Goal: Information Seeking & Learning: Understand process/instructions

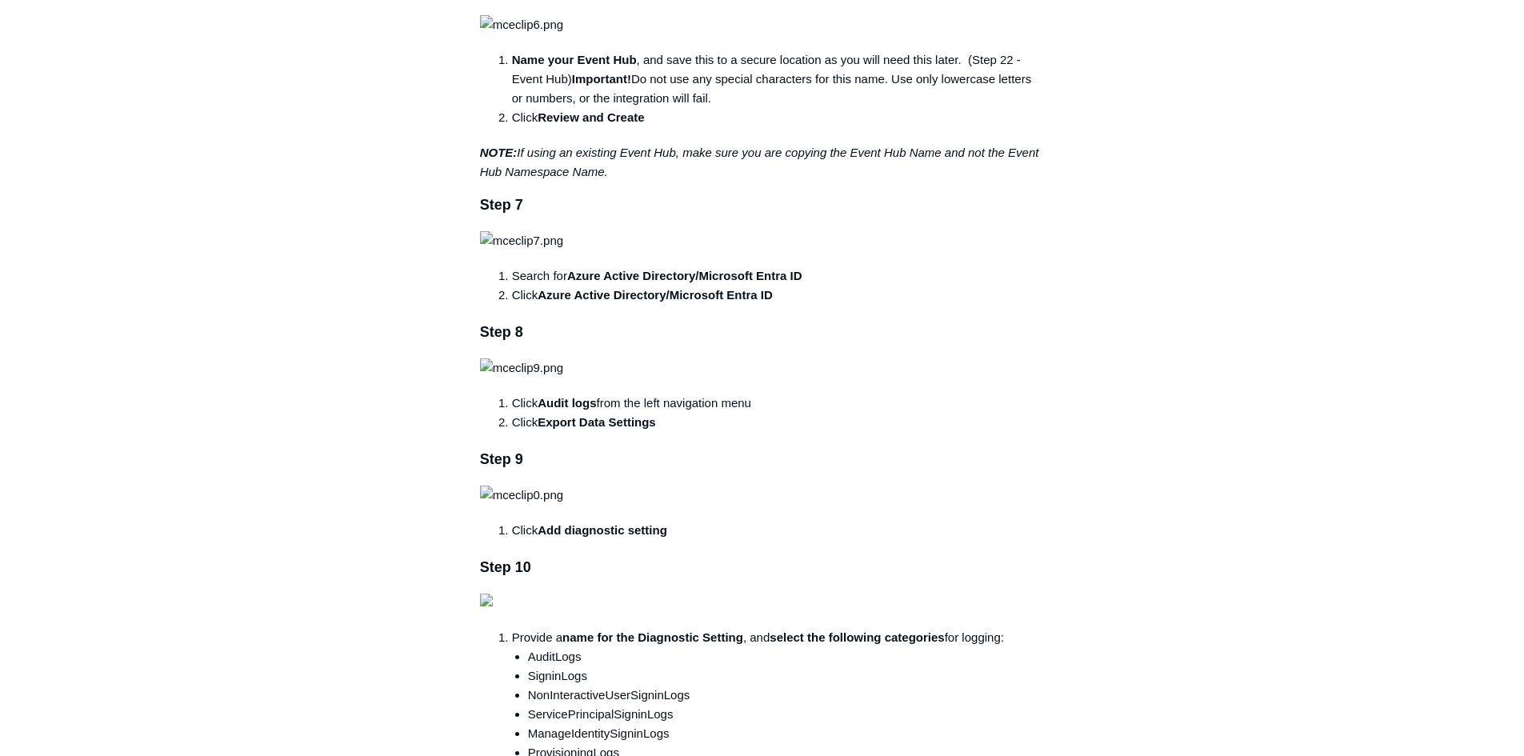
scroll to position [1440, 0]
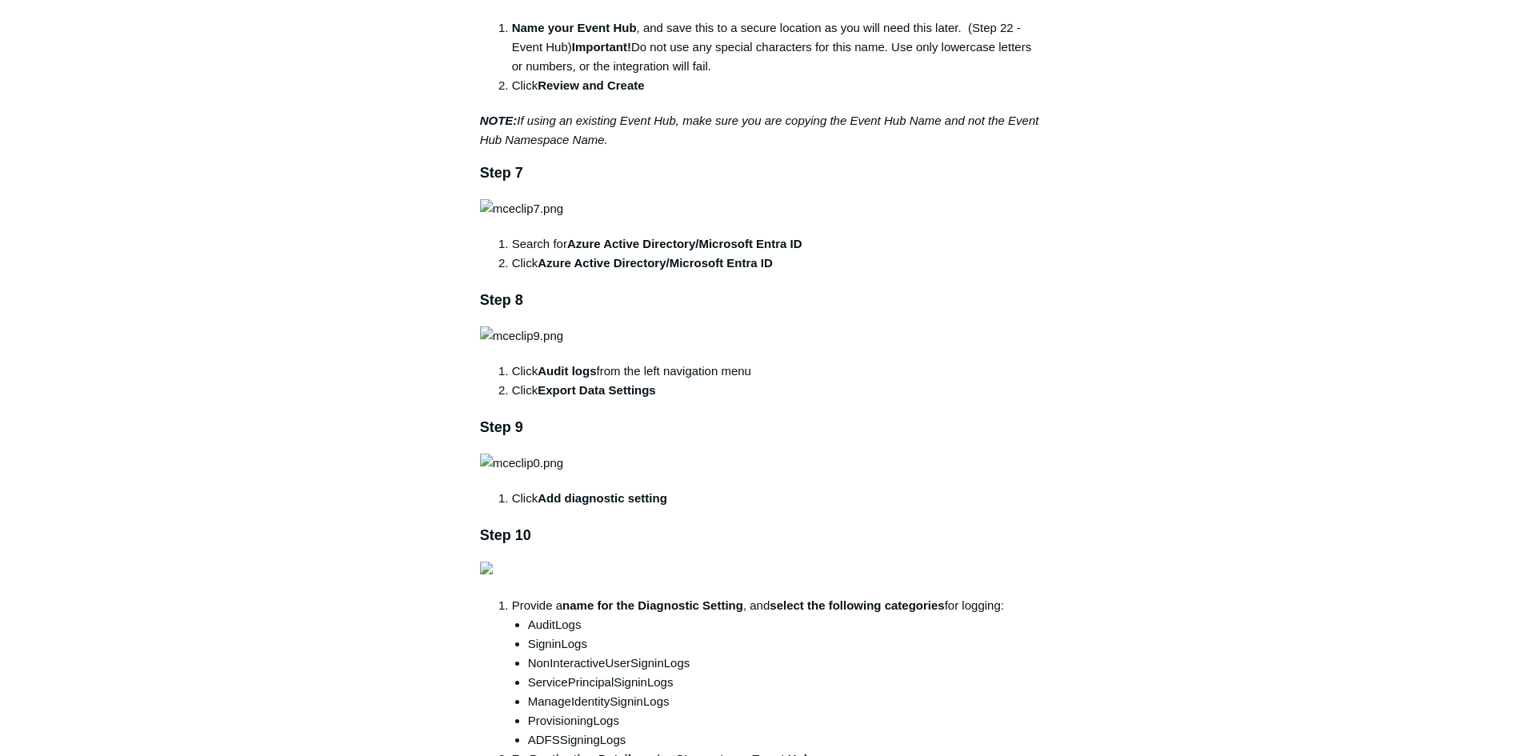
drag, startPoint x: 577, startPoint y: 464, endPoint x: 749, endPoint y: 484, distance: 173.1
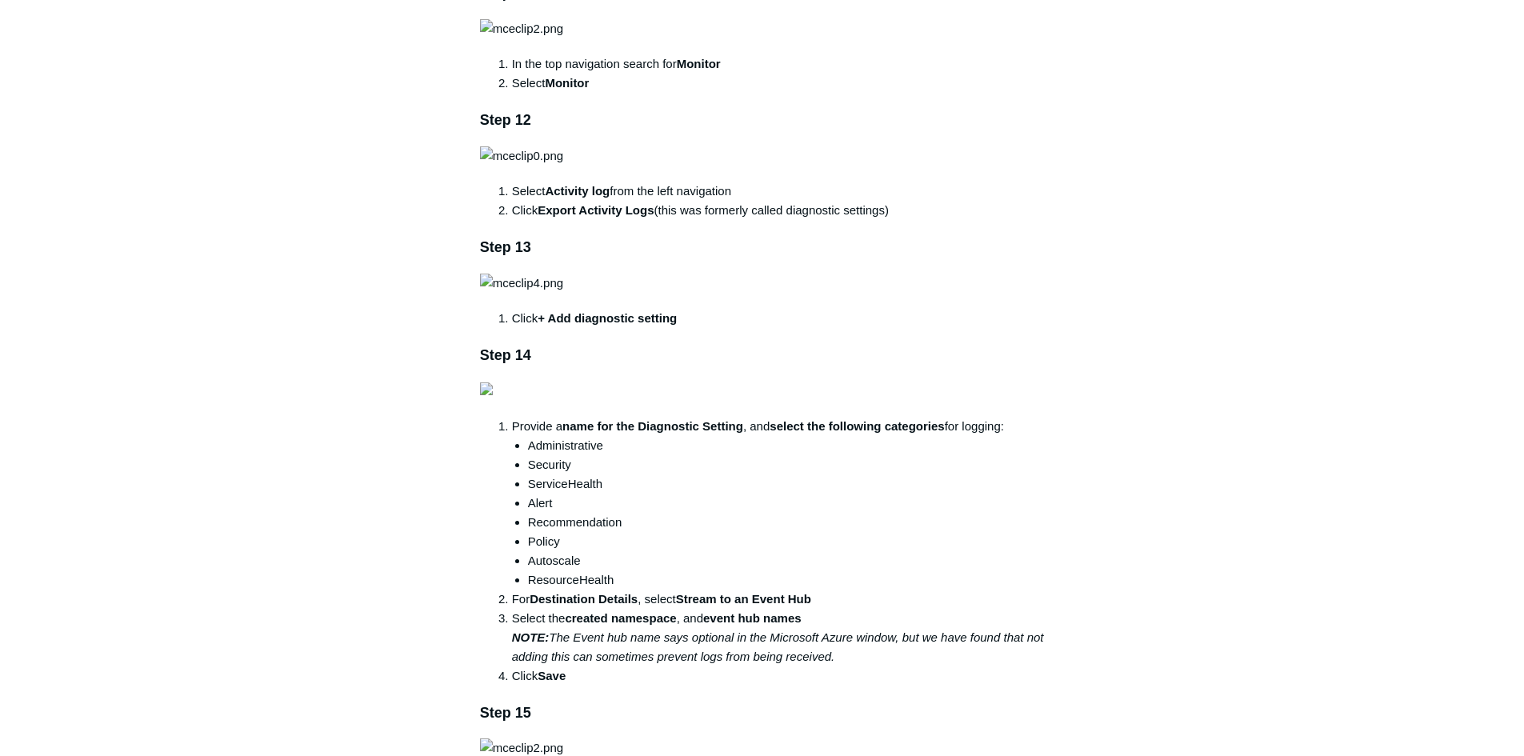
scroll to position [2400, 0]
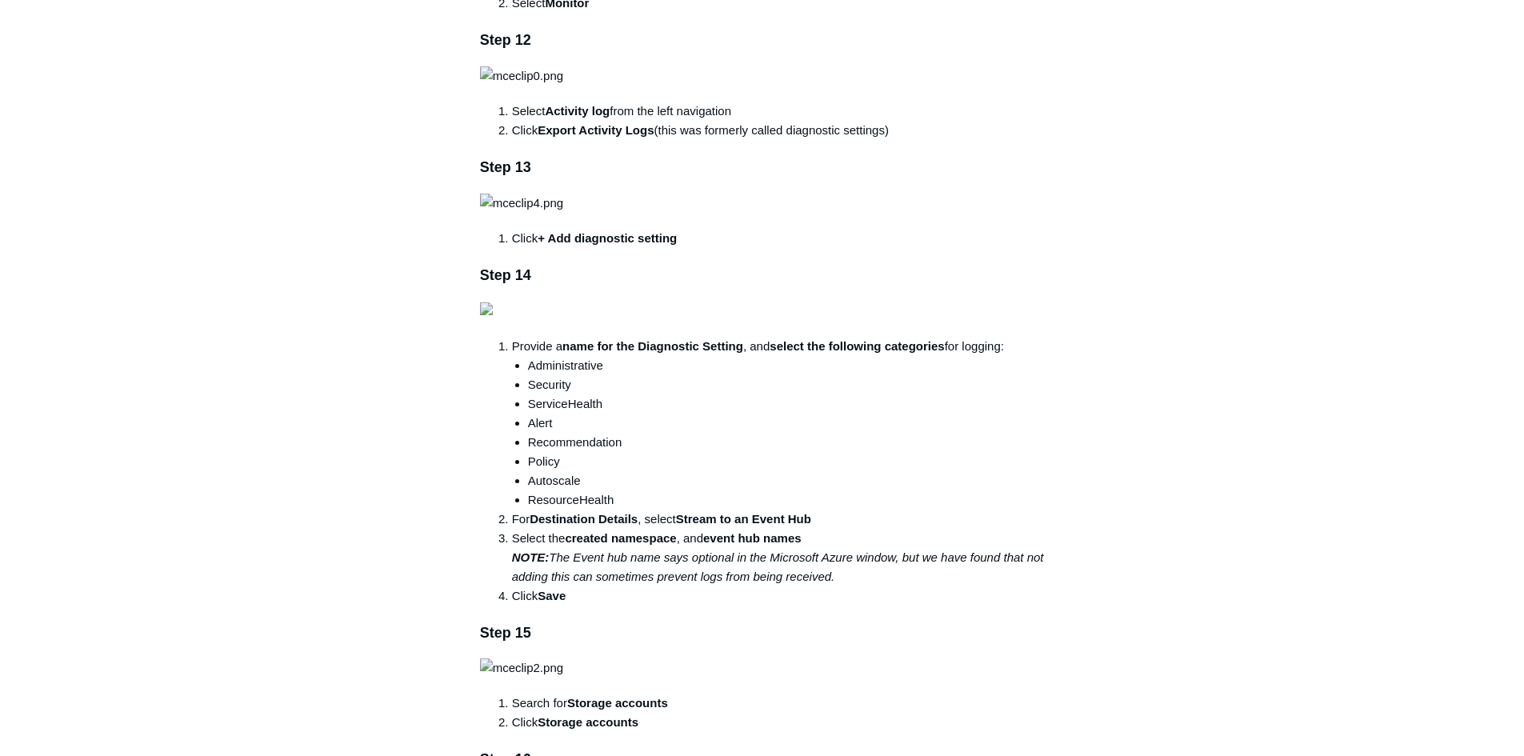
drag, startPoint x: 519, startPoint y: 279, endPoint x: 685, endPoint y: 295, distance: 166.3
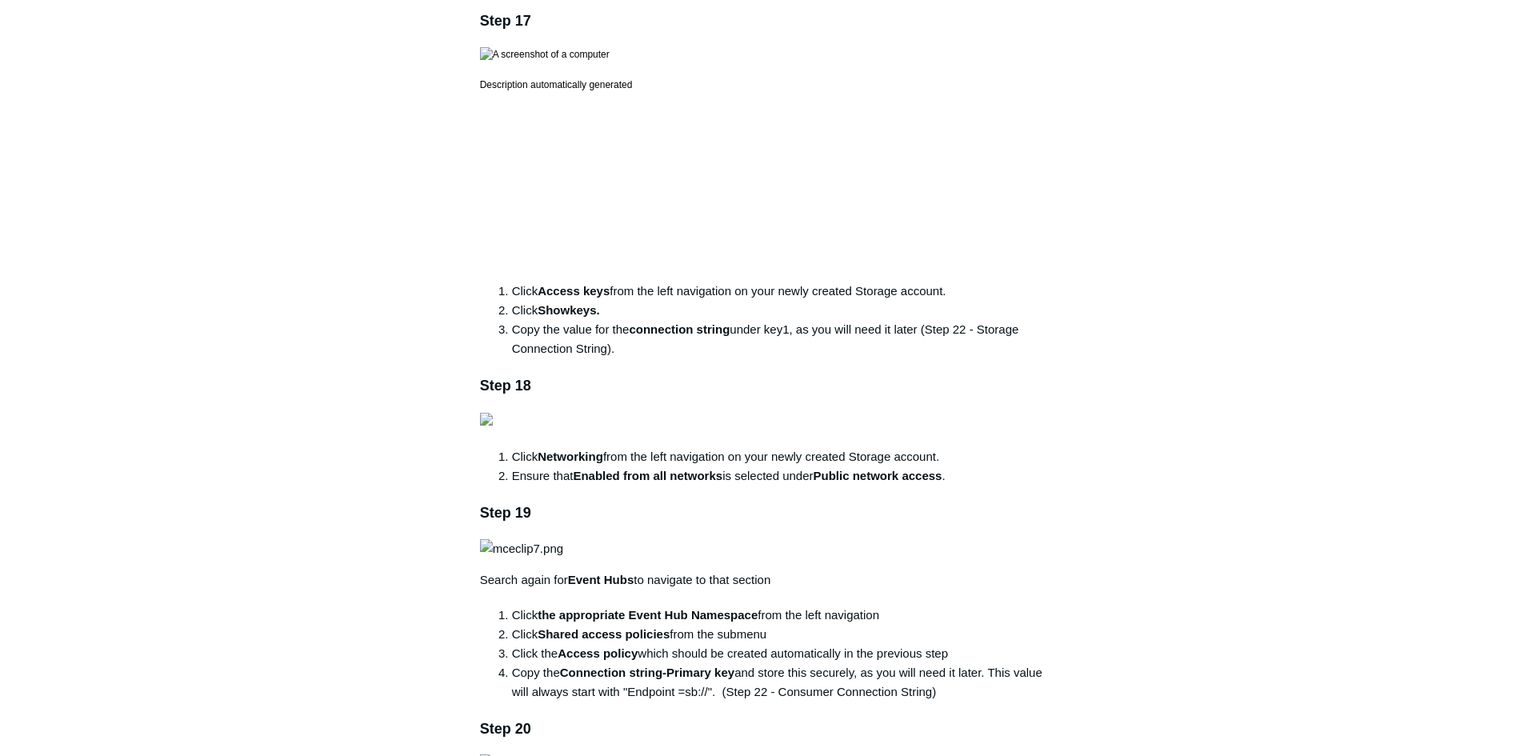
scroll to position [3360, 0]
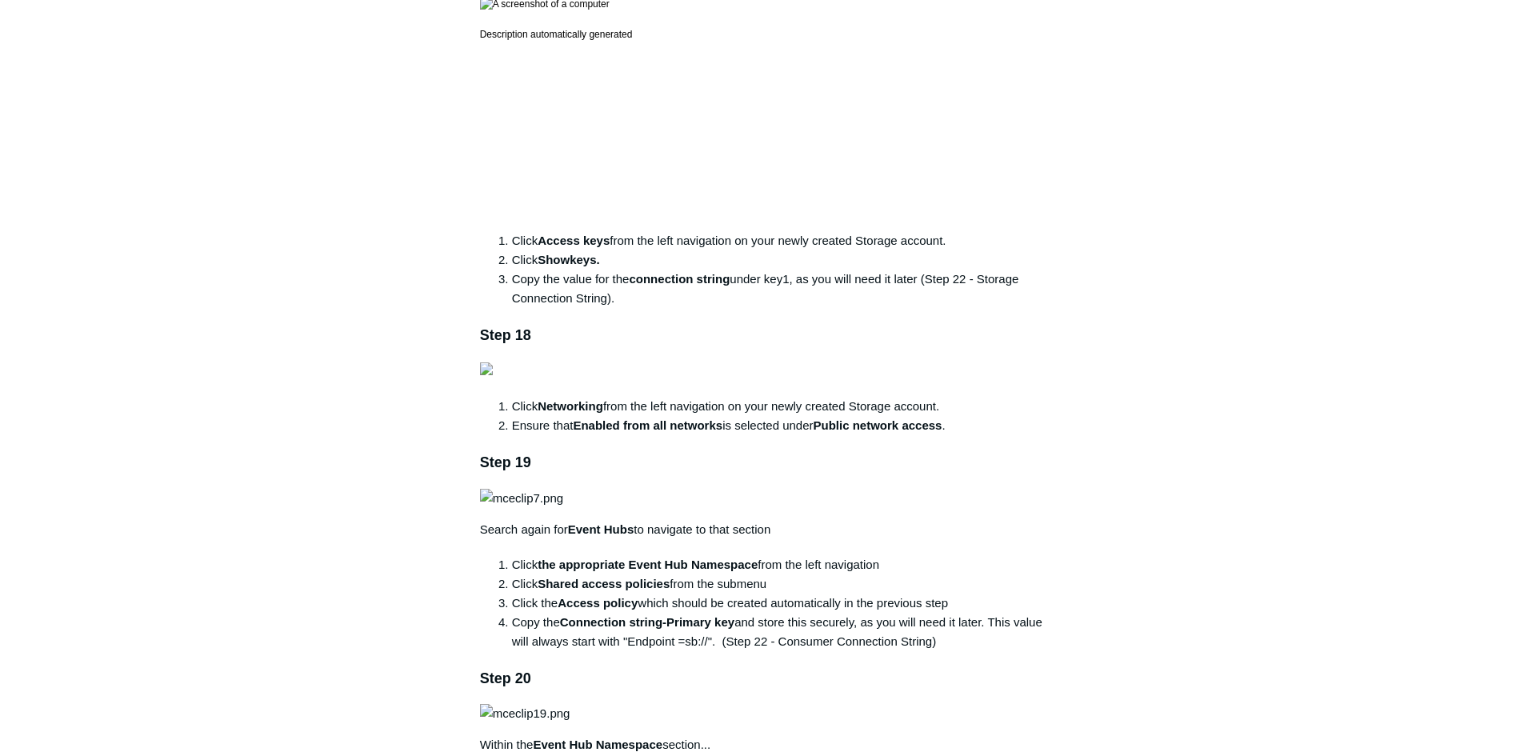
scroll to position [3439, 0]
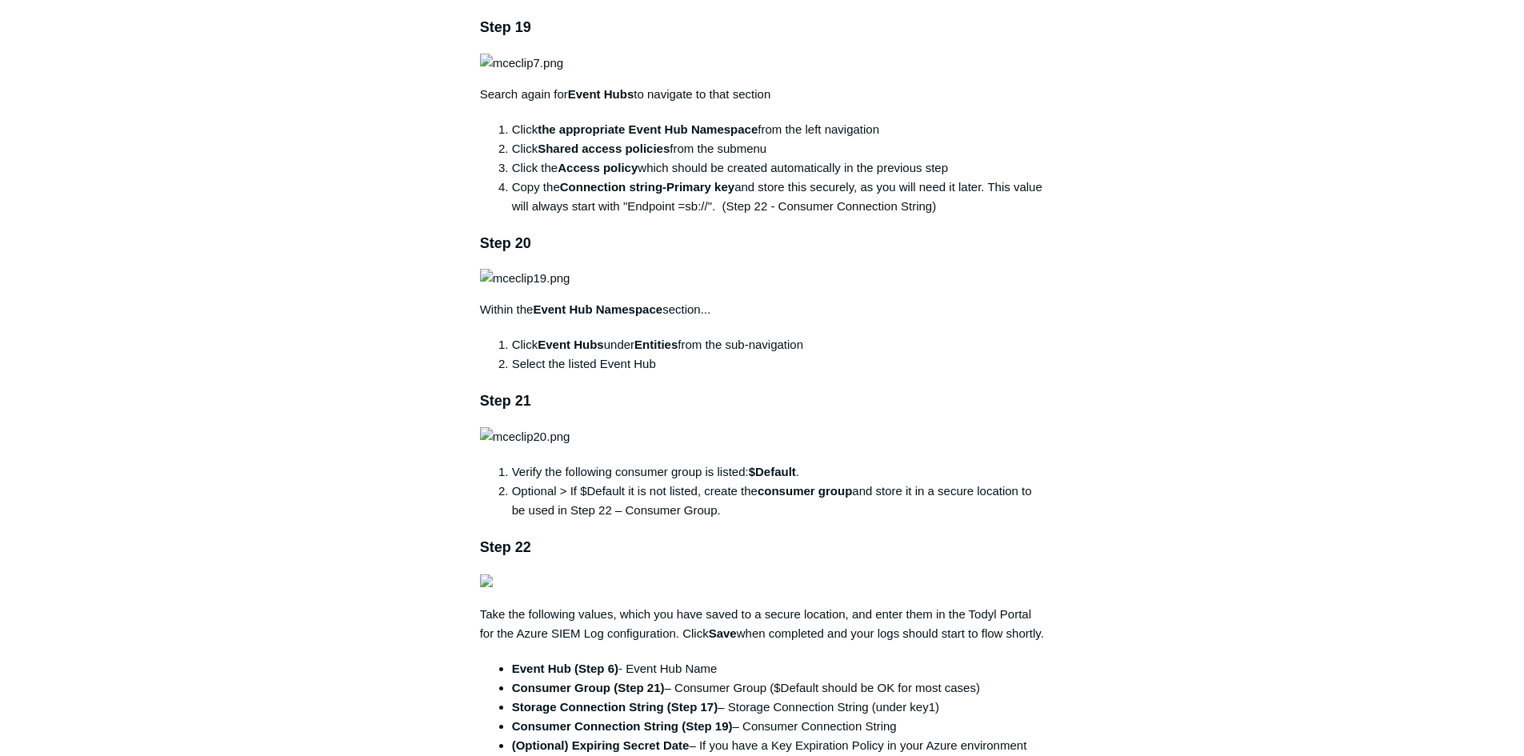
scroll to position [3919, 0]
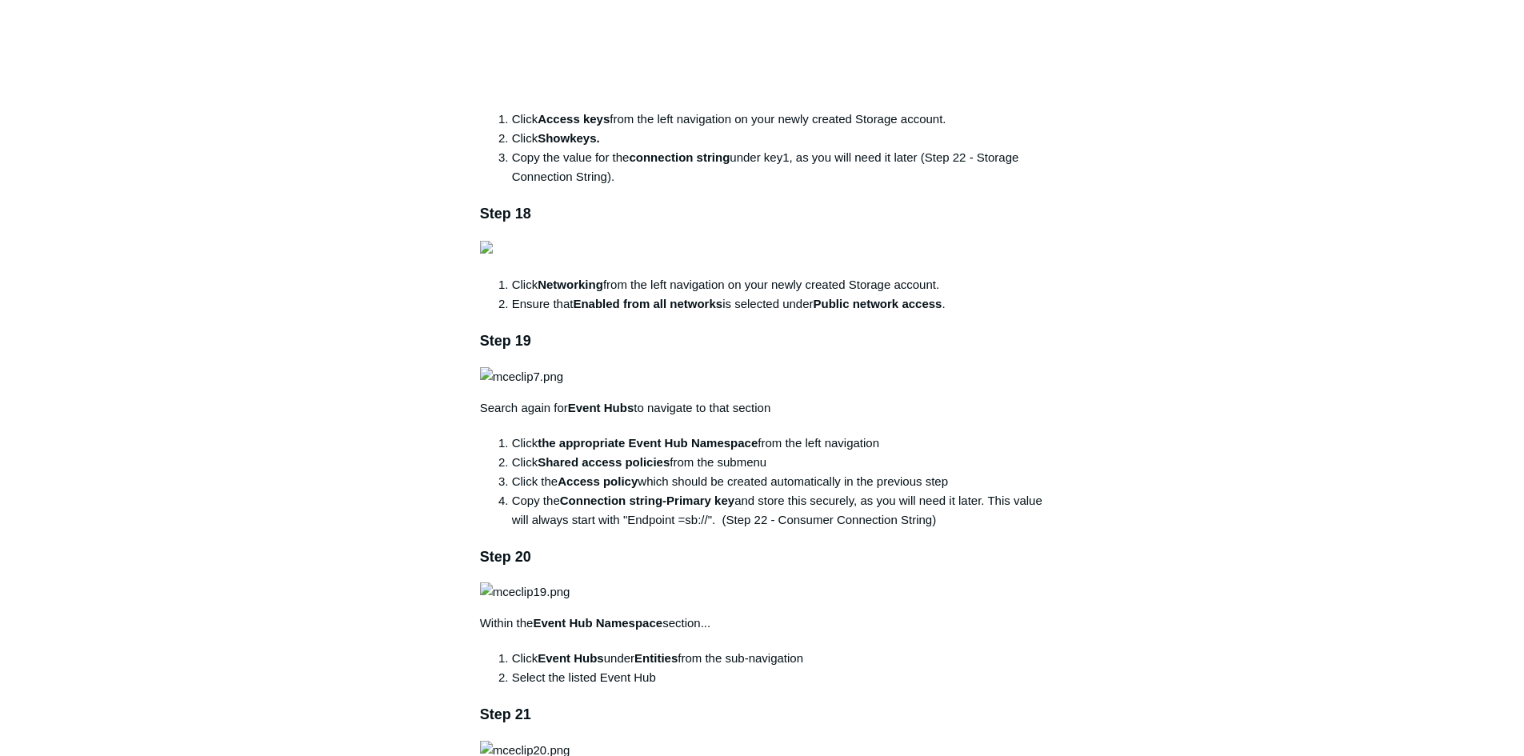
scroll to position [3519, 0]
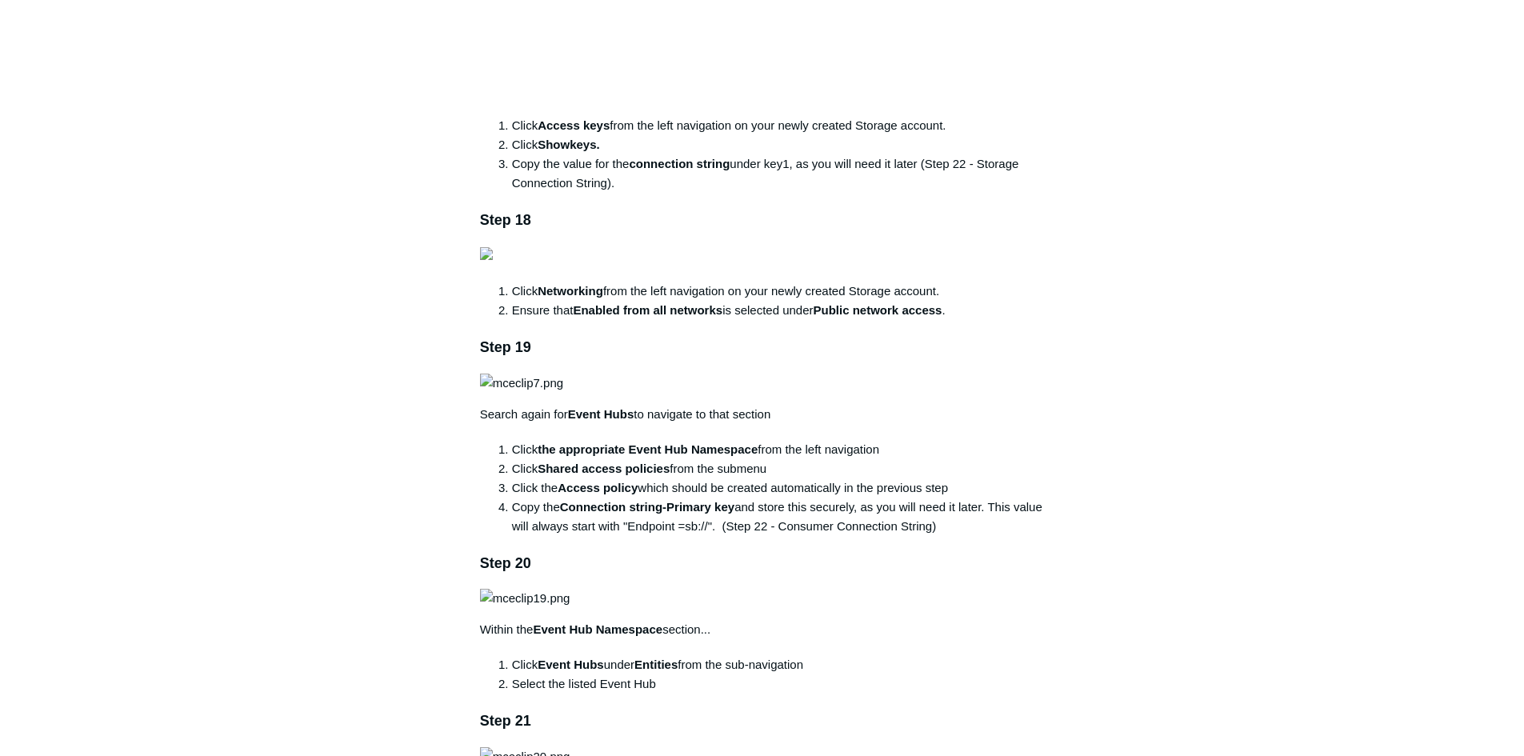
click at [278, 326] on main "Todyl Support Center Integration Guides SIEM Integrations Articles in this sect…" at bounding box center [762, 429] width 1524 height 7785
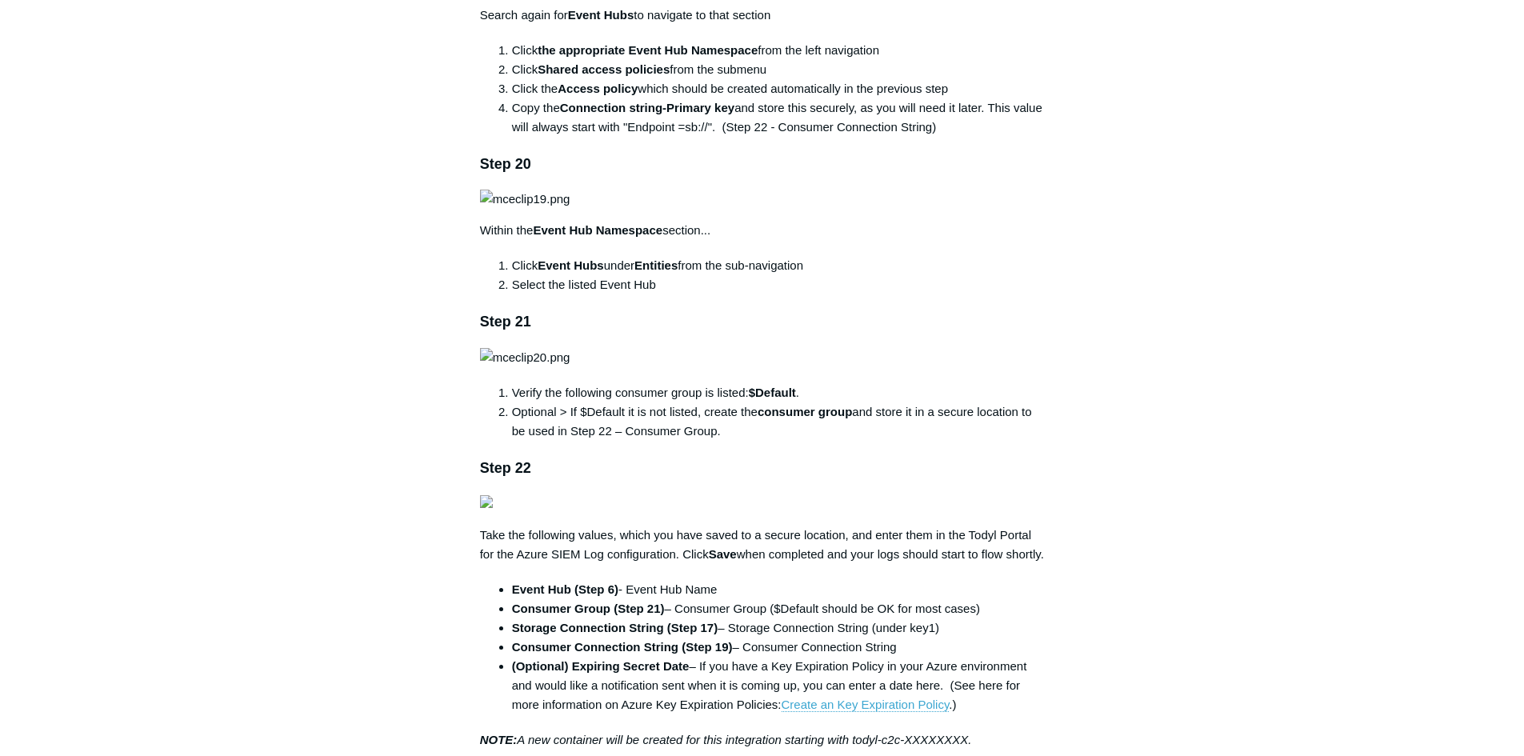
scroll to position [3999, 0]
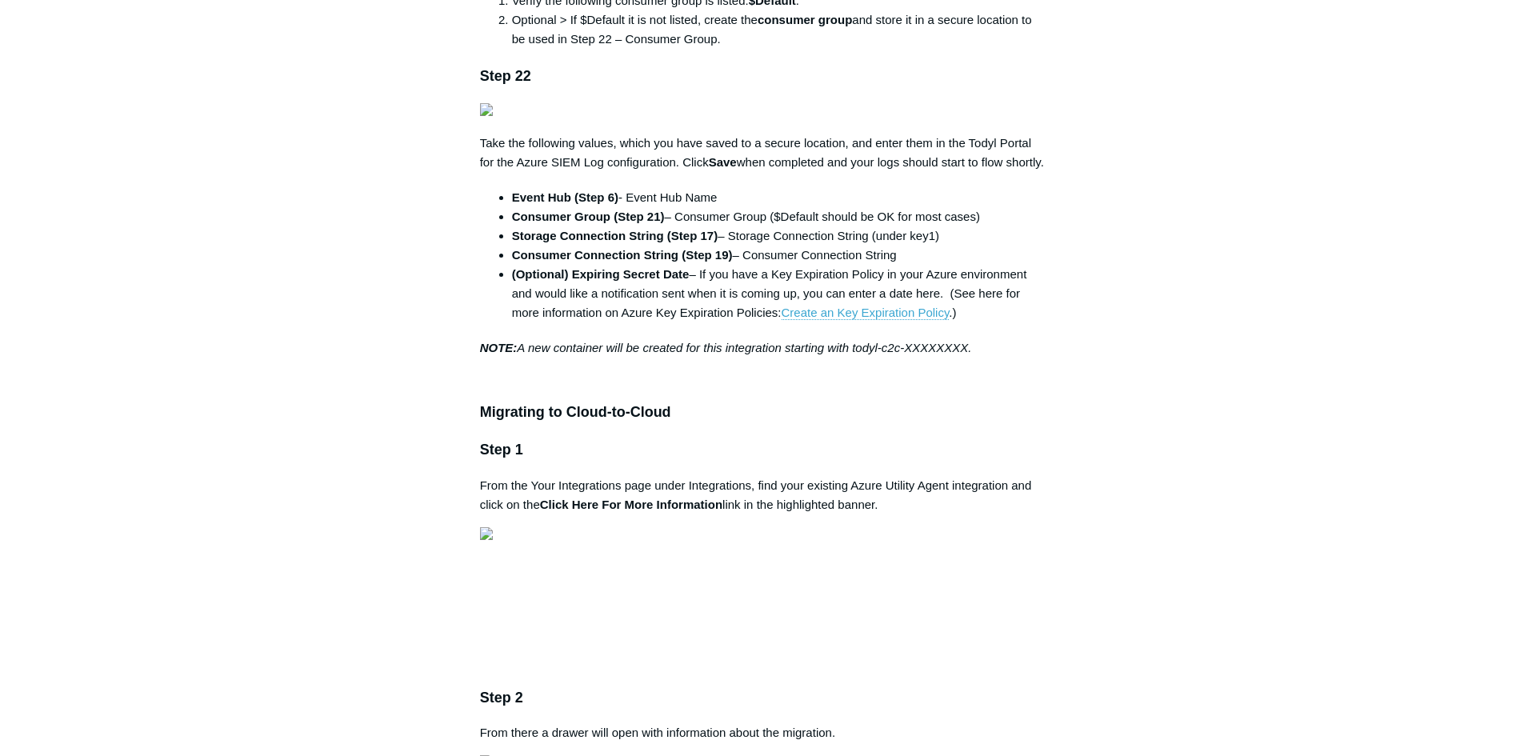
scroll to position [4319, 0]
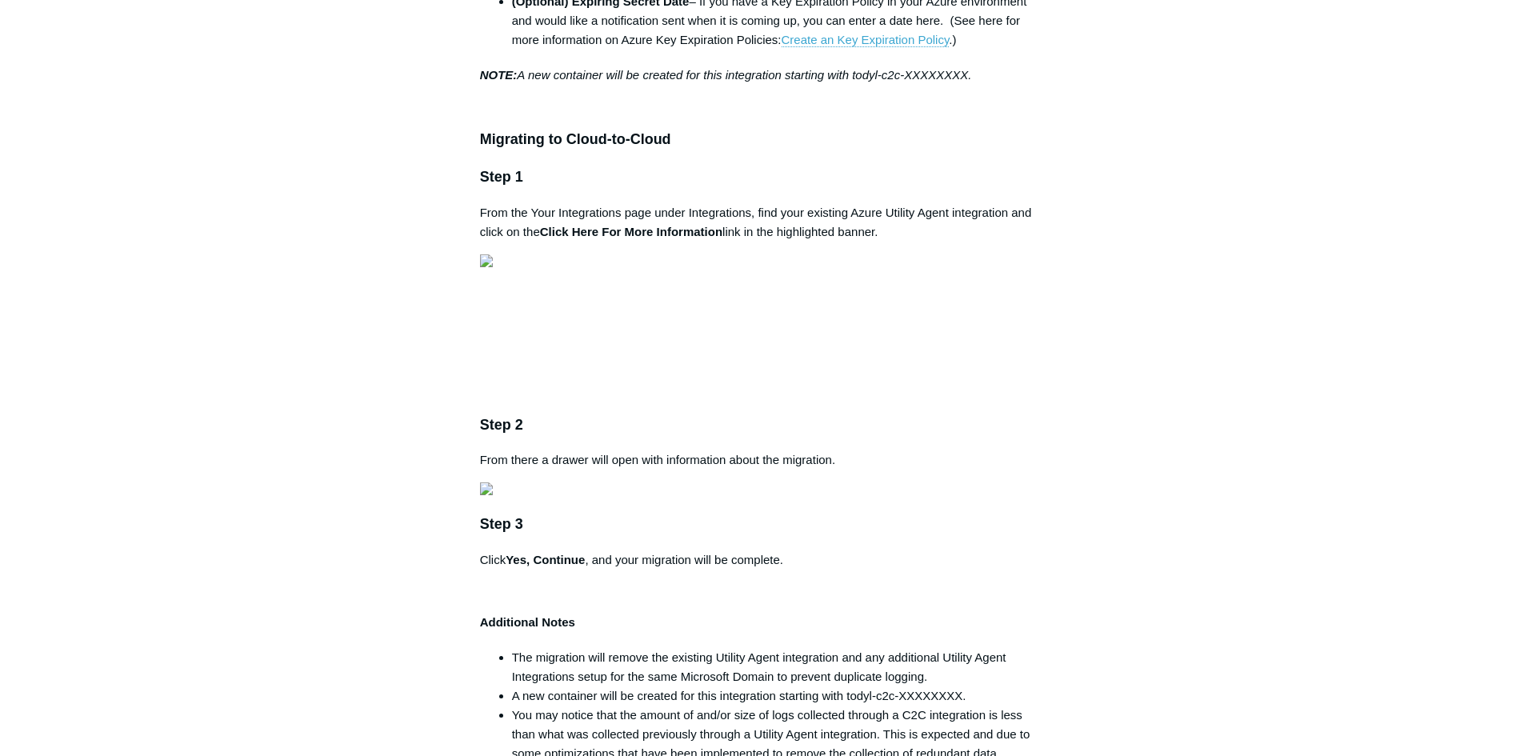
scroll to position [4639, 0]
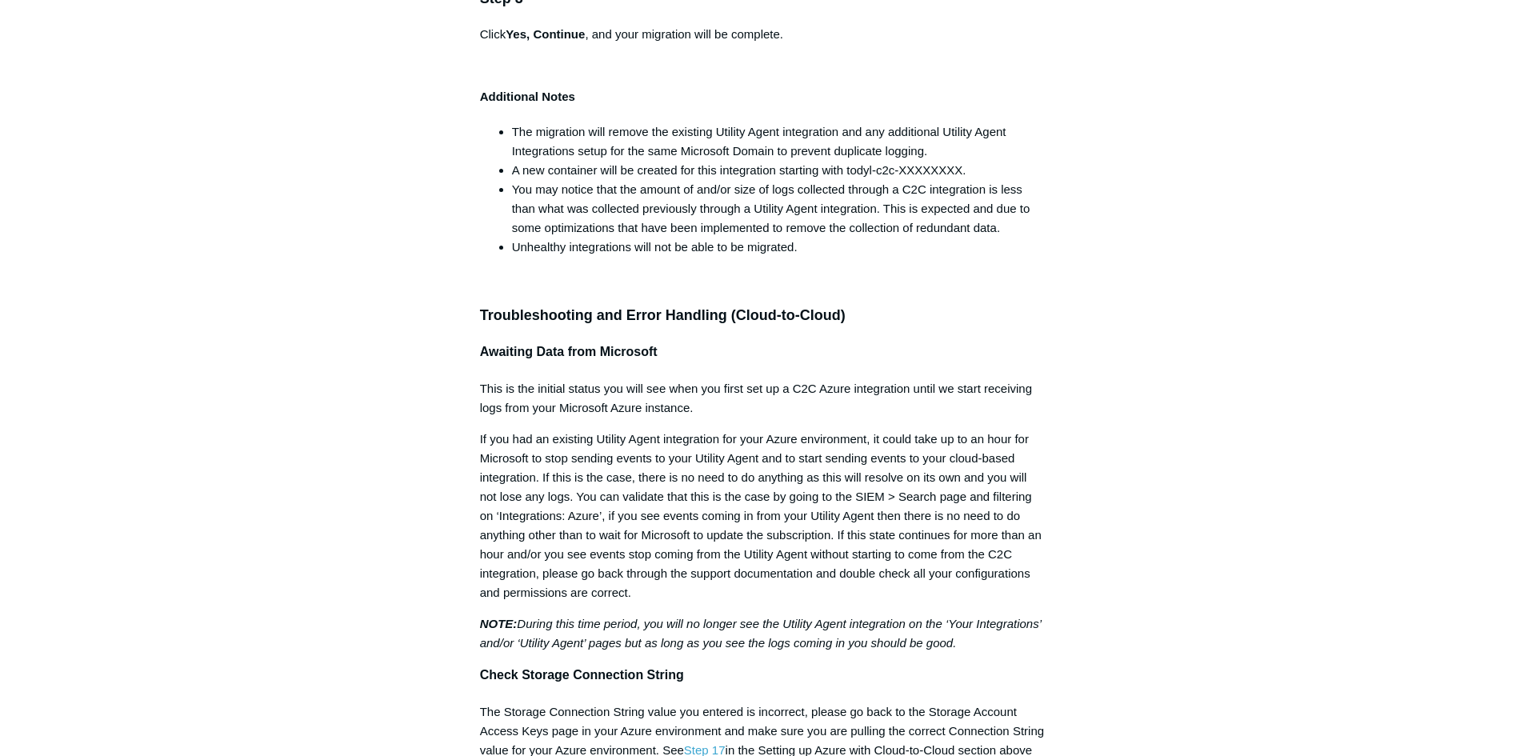
scroll to position [5119, 0]
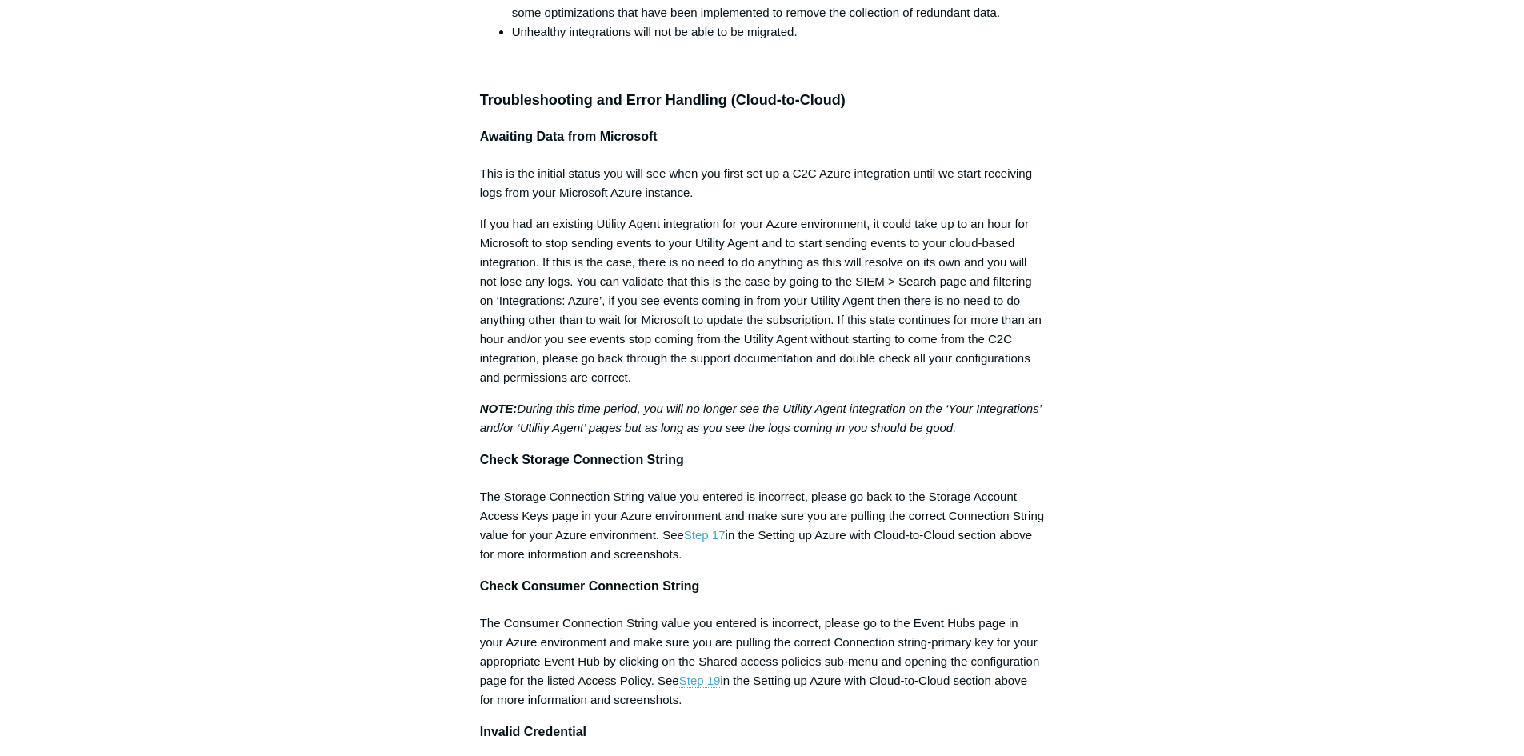
scroll to position [5359, 0]
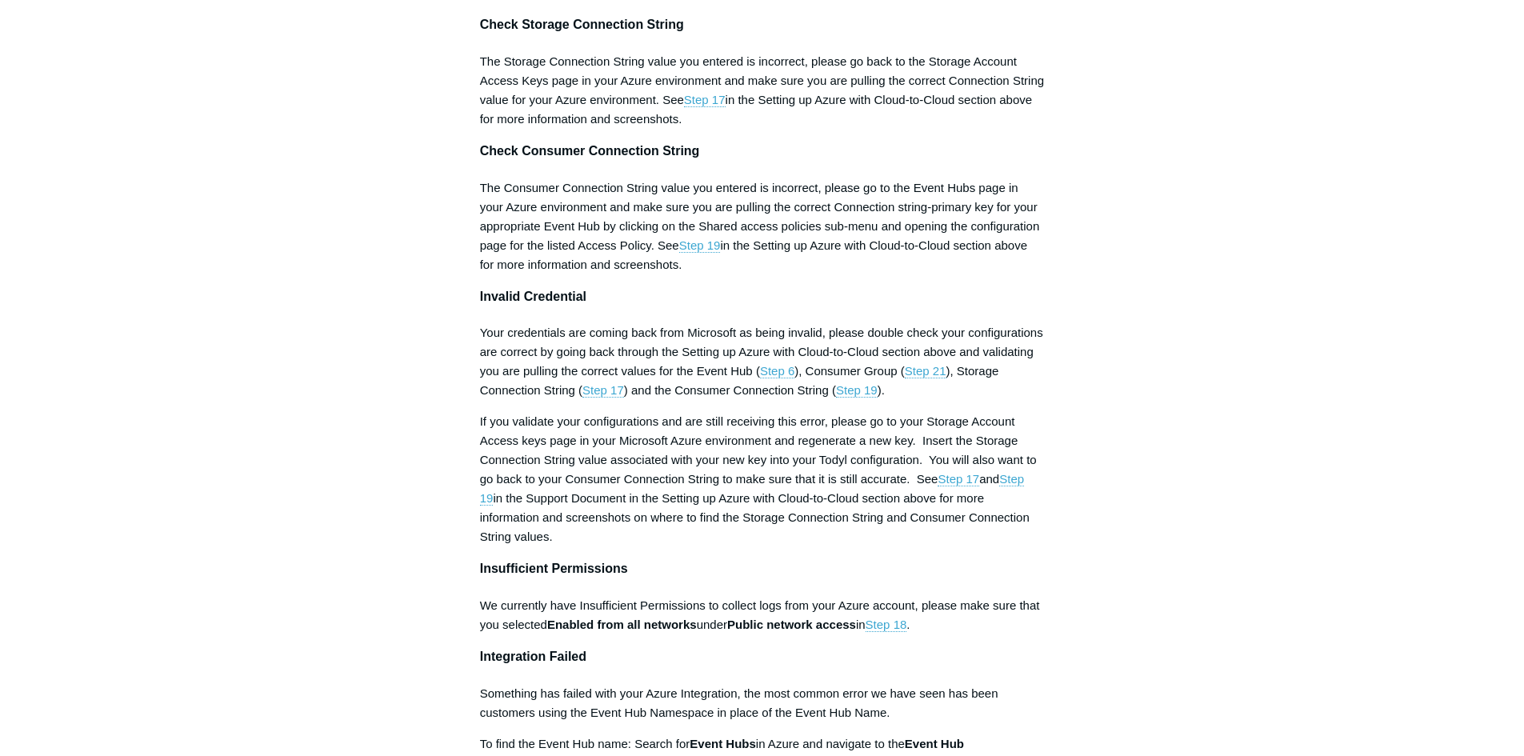
scroll to position [5839, 0]
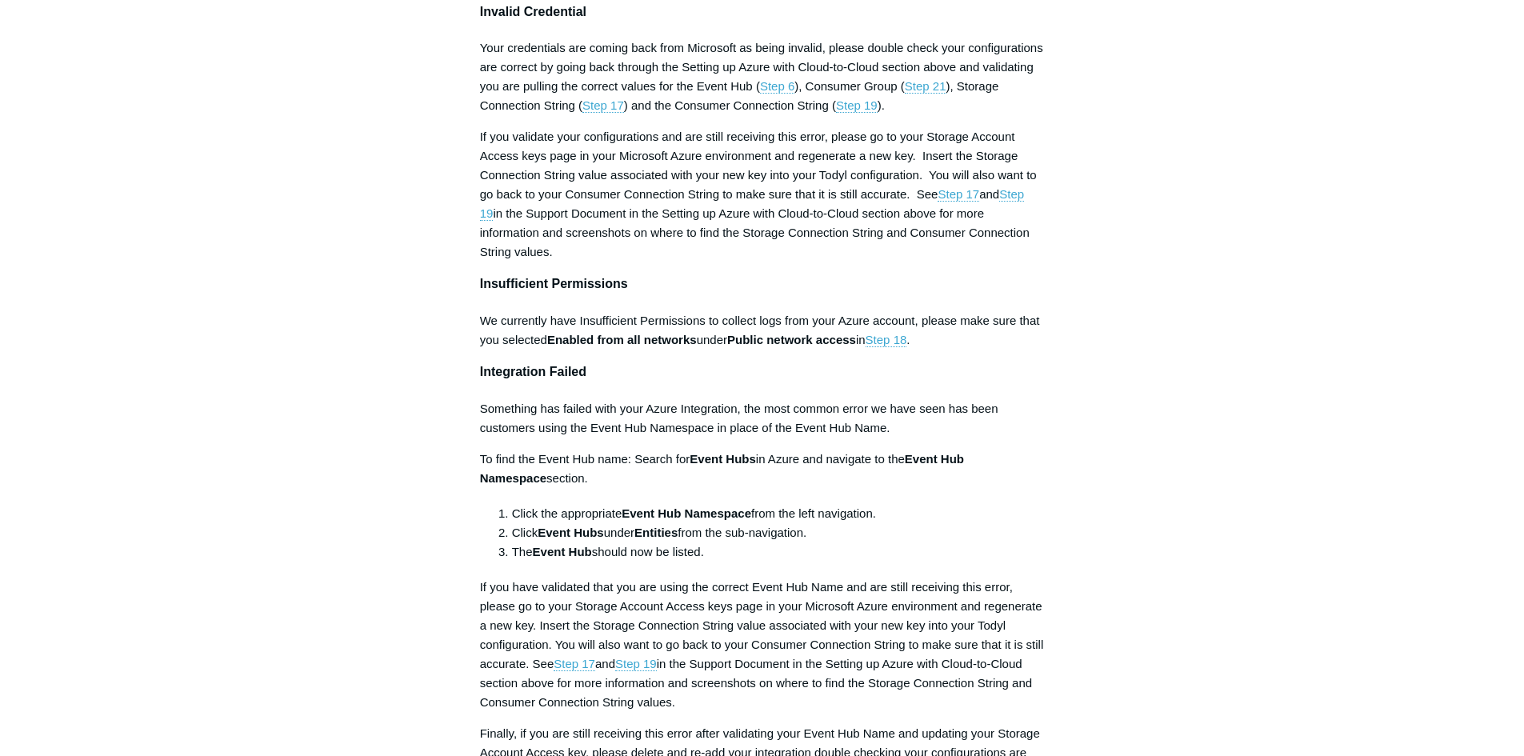
scroll to position [6079, 0]
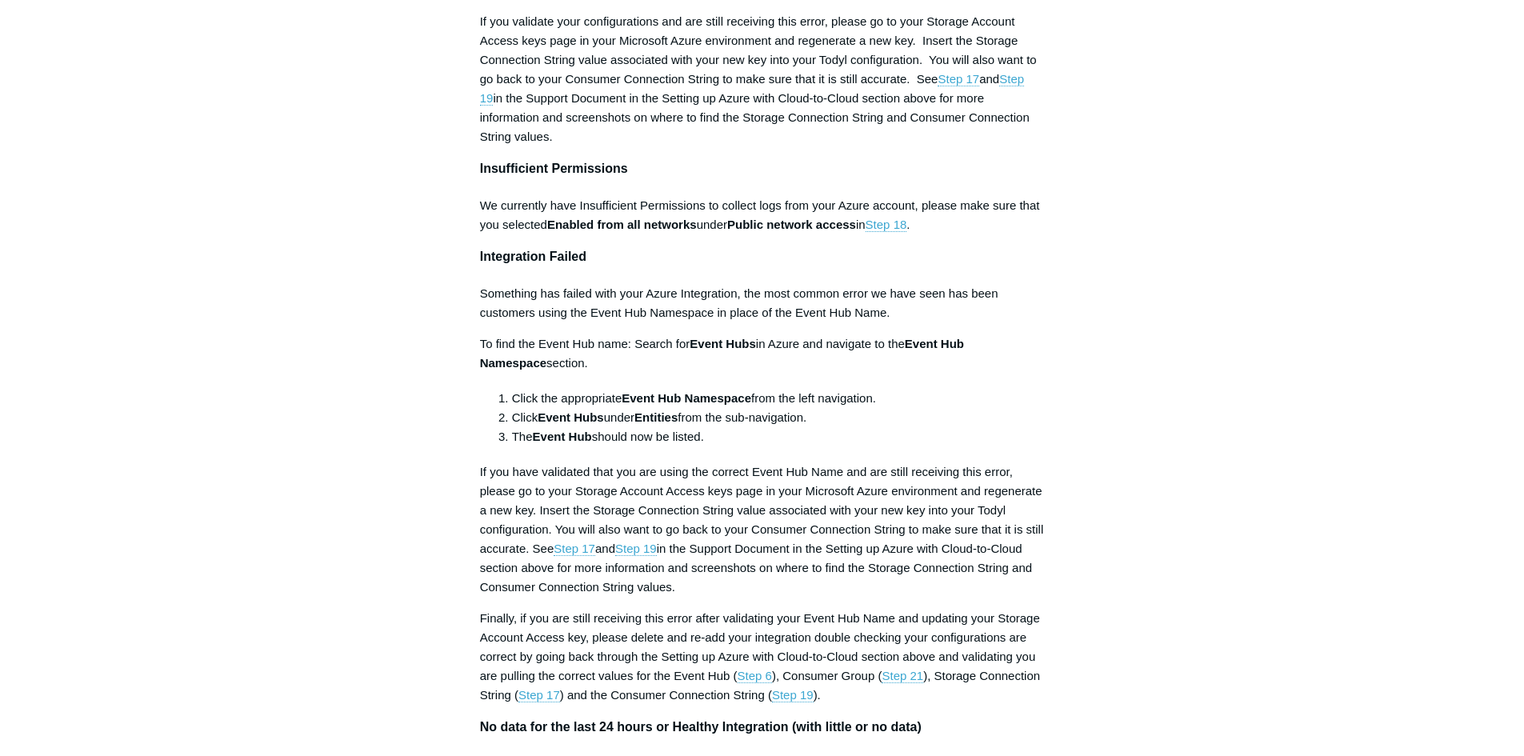
scroll to position [6239, 0]
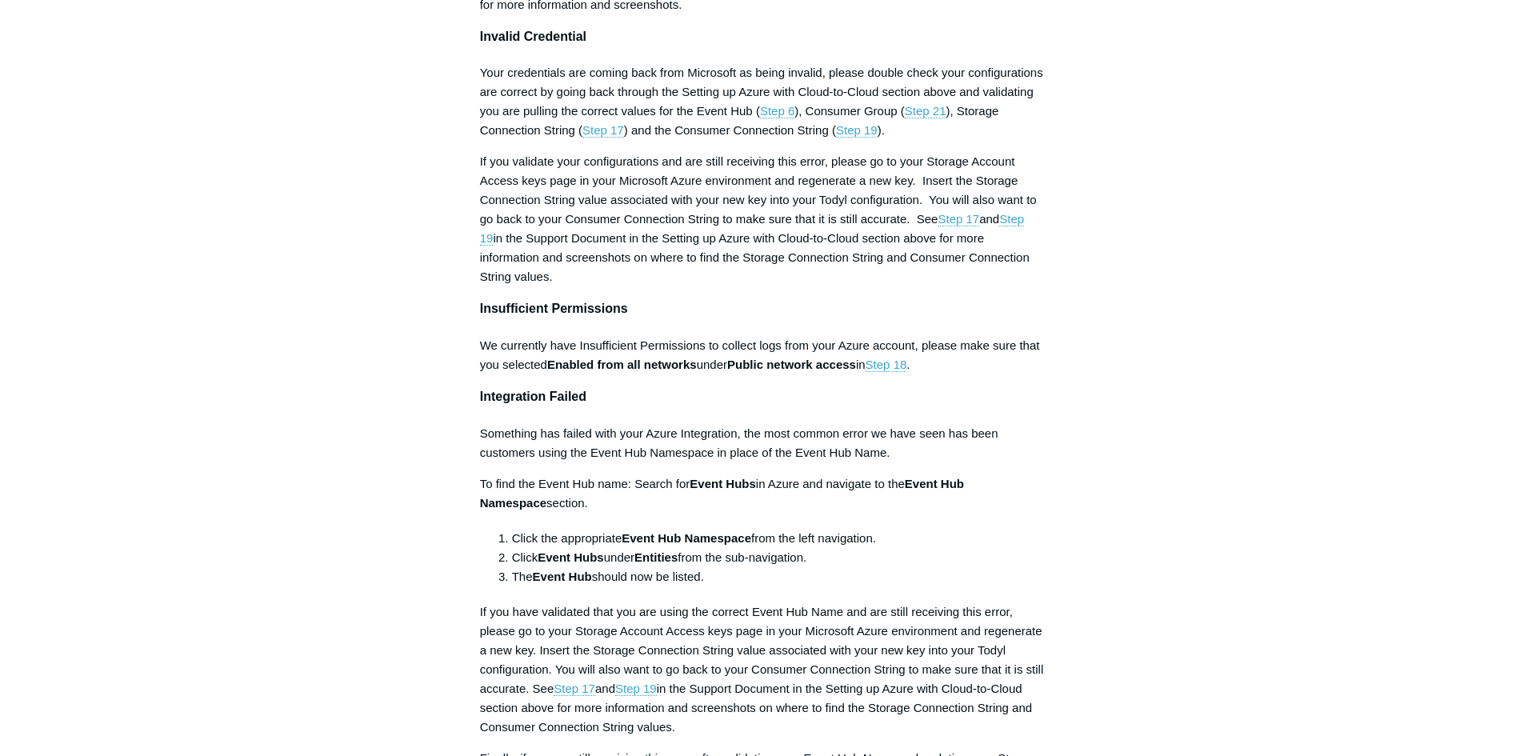
scroll to position [5999, 0]
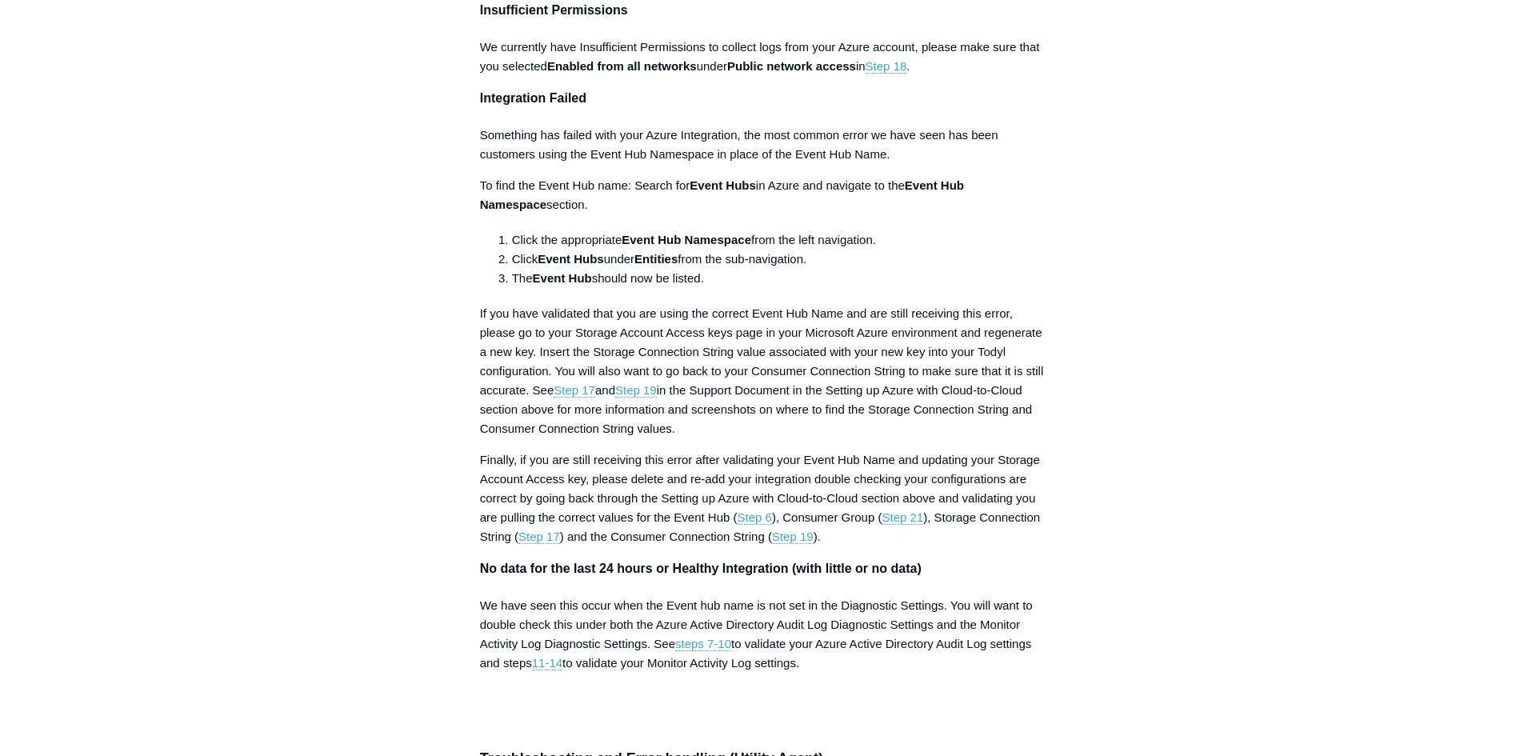
scroll to position [6319, 0]
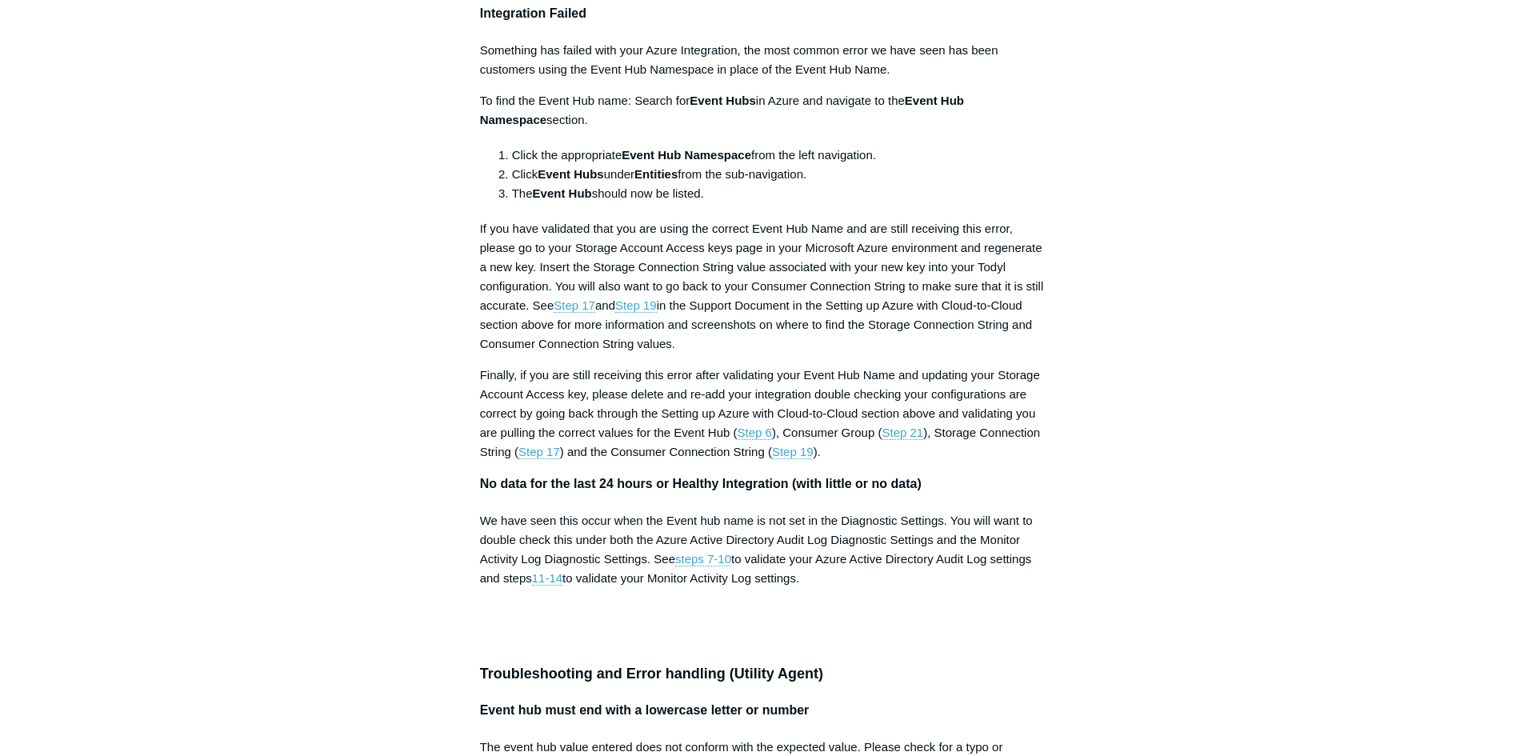
scroll to position [6399, 0]
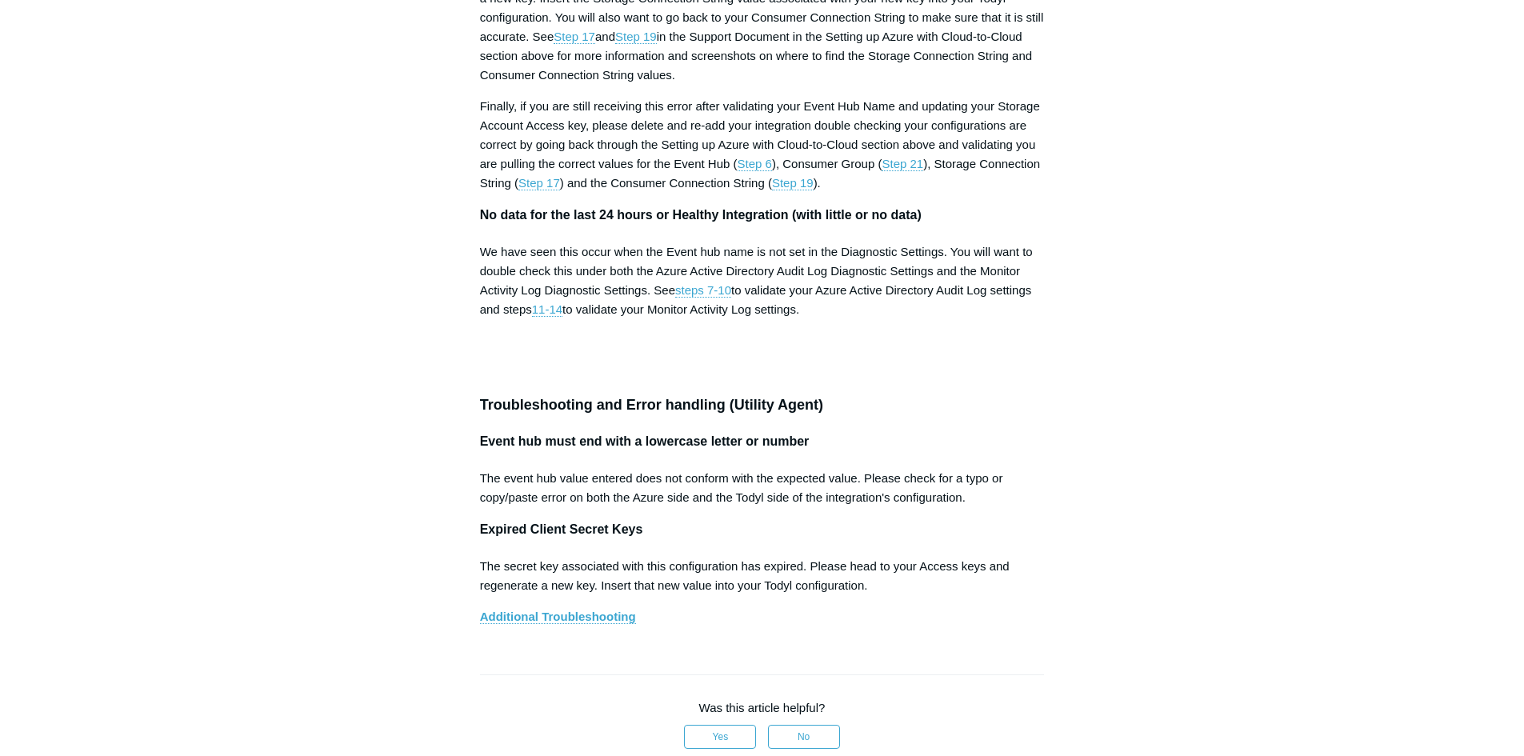
scroll to position [6639, 0]
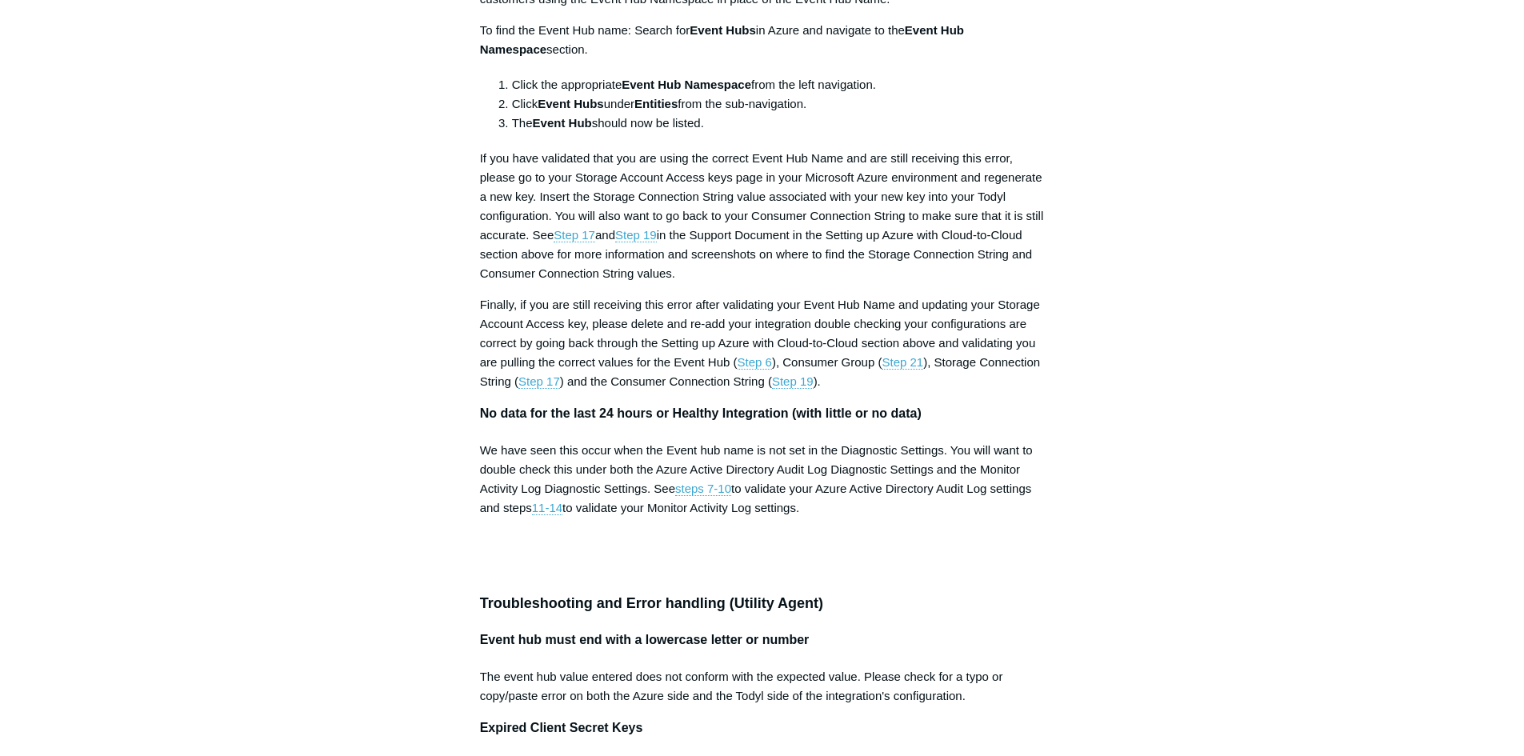
scroll to position [6479, 0]
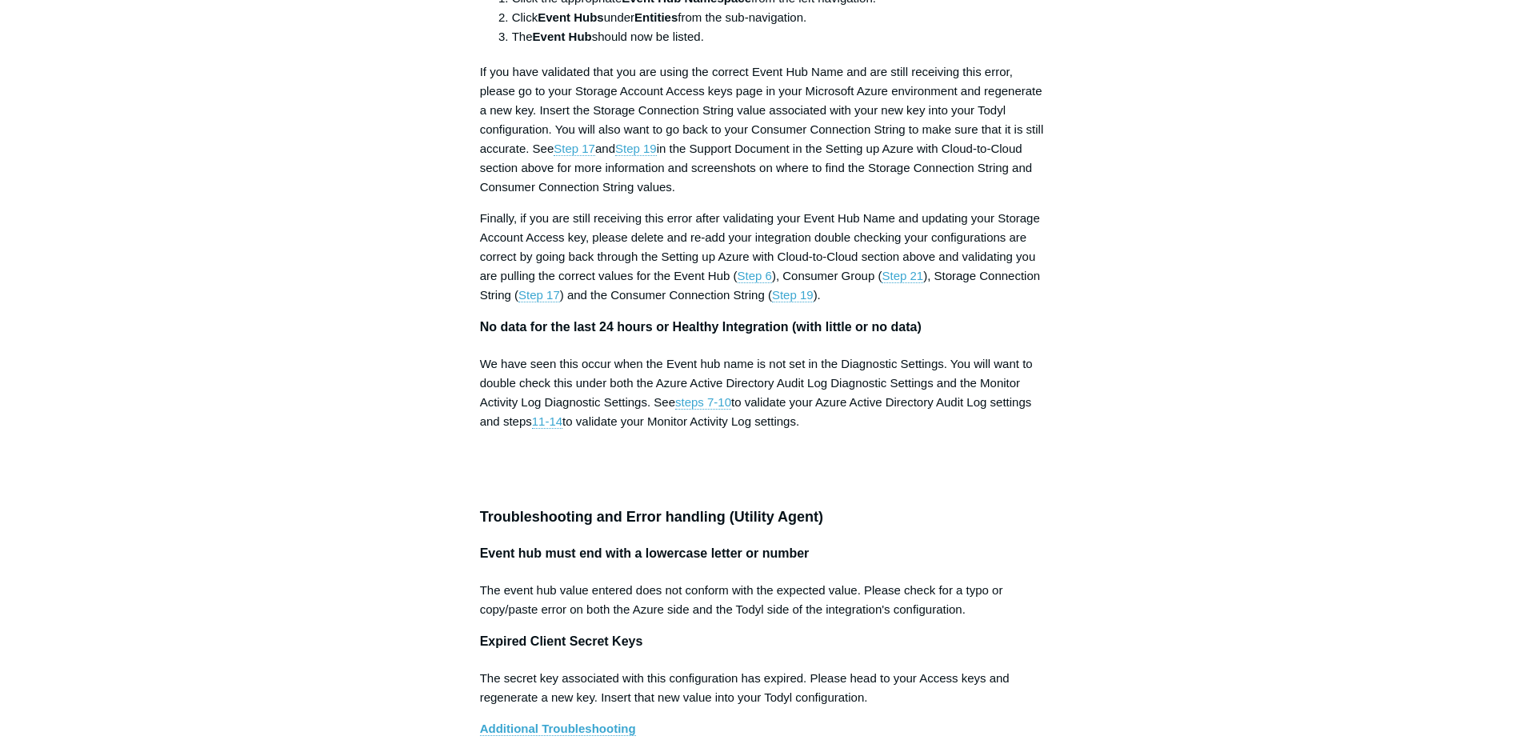
scroll to position [6639, 0]
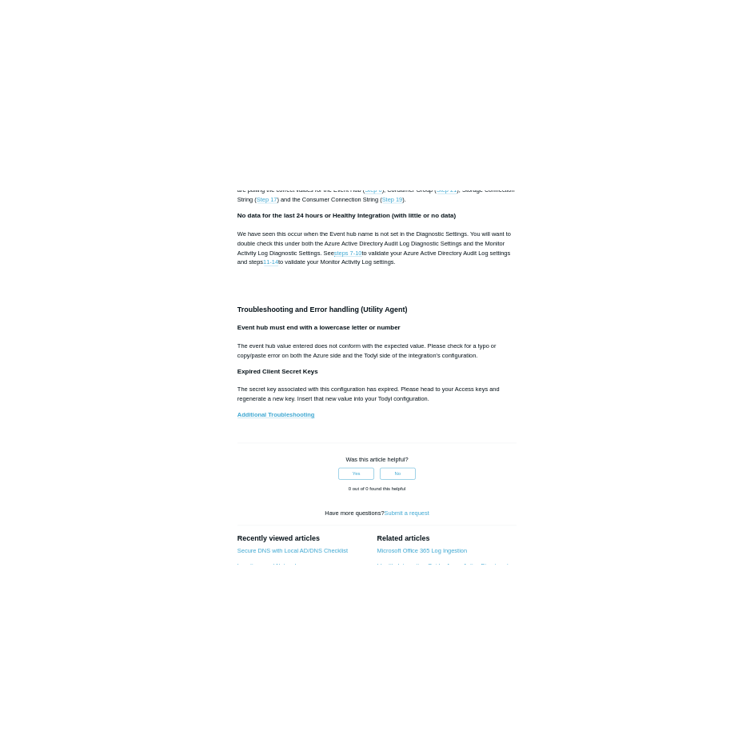
scroll to position [6879, 0]
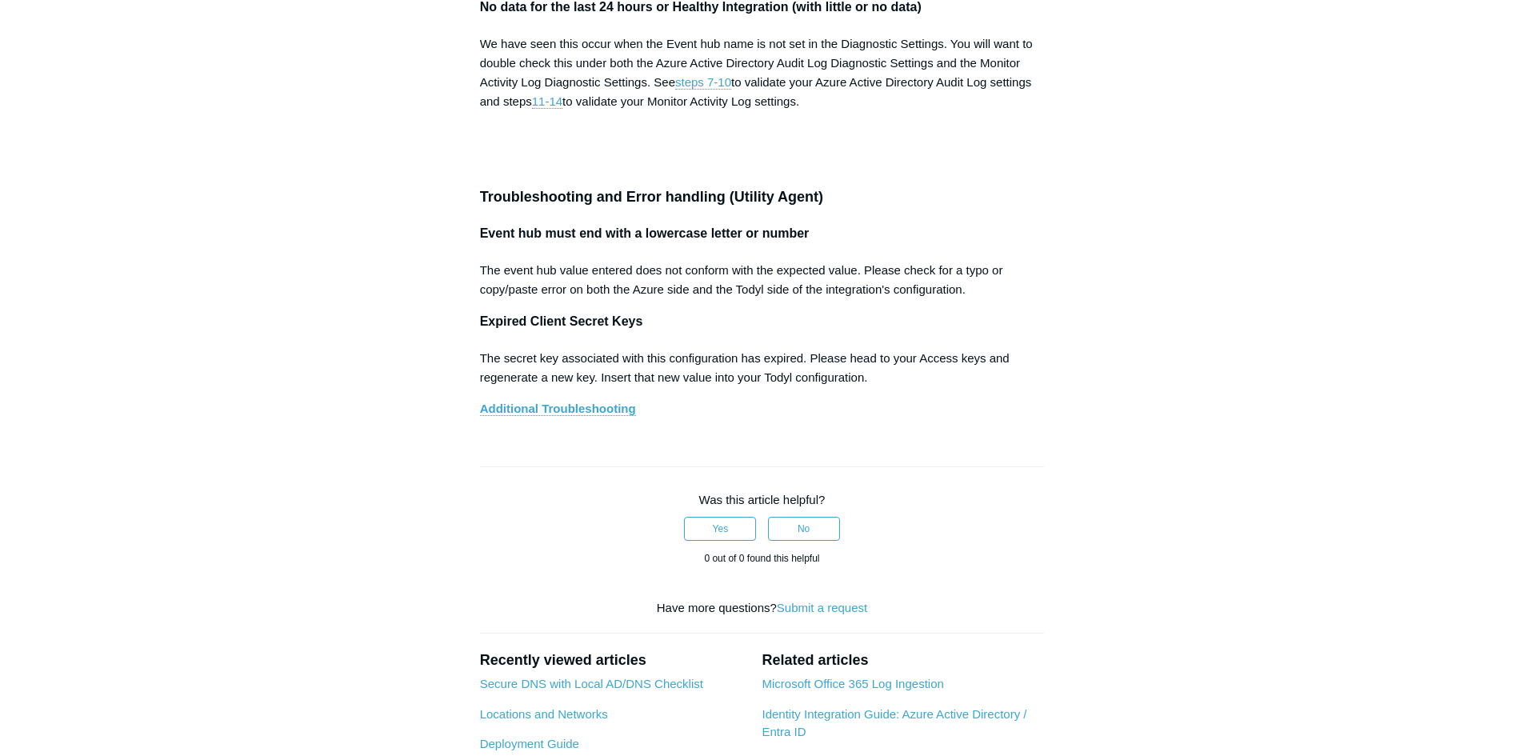
drag, startPoint x: 200, startPoint y: 211, endPoint x: 302, endPoint y: 174, distance: 109.1
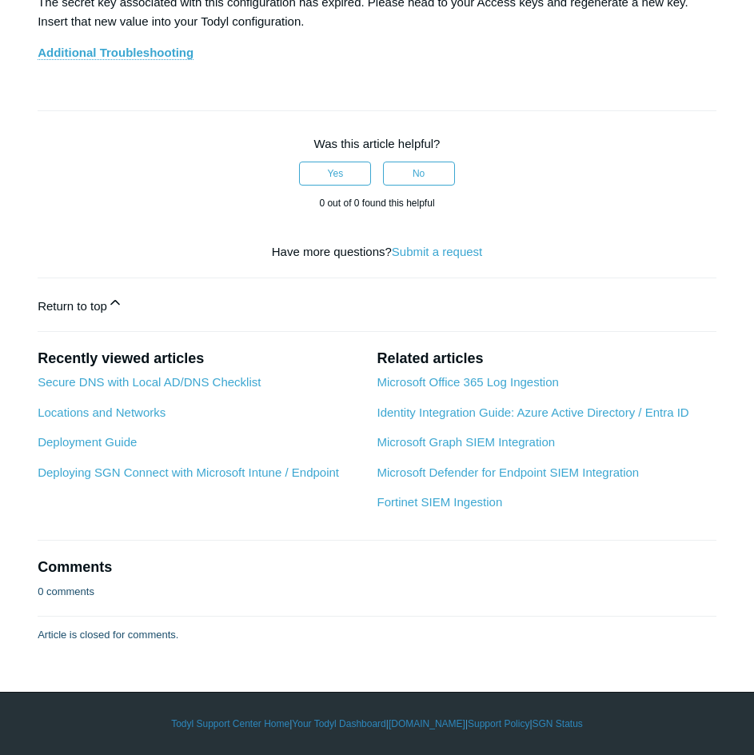
scroll to position [8319, 0]
drag, startPoint x: 290, startPoint y: 446, endPoint x: 517, endPoint y: 449, distance: 226.4
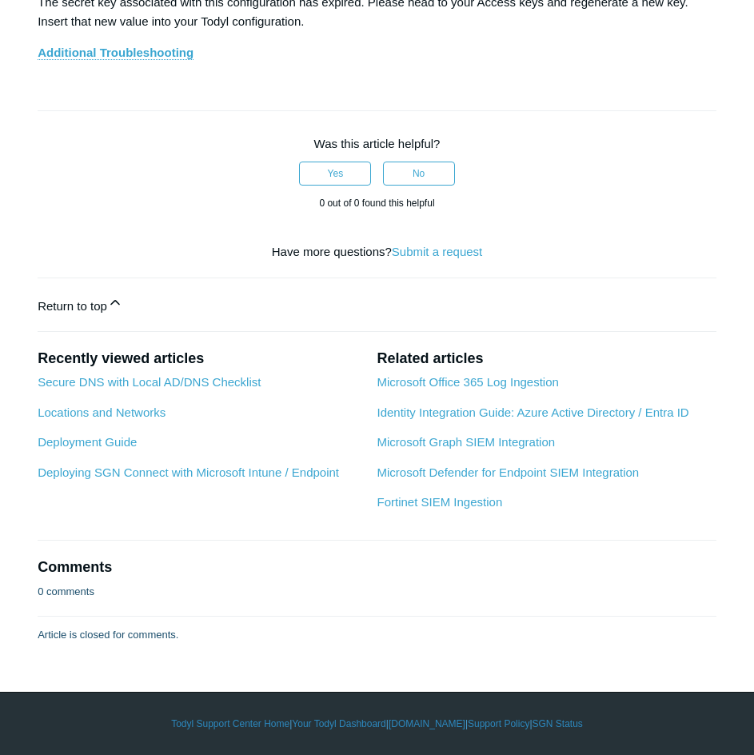
scroll to position [9919, 0]
drag, startPoint x: 302, startPoint y: 385, endPoint x: 492, endPoint y: 386, distance: 189.6
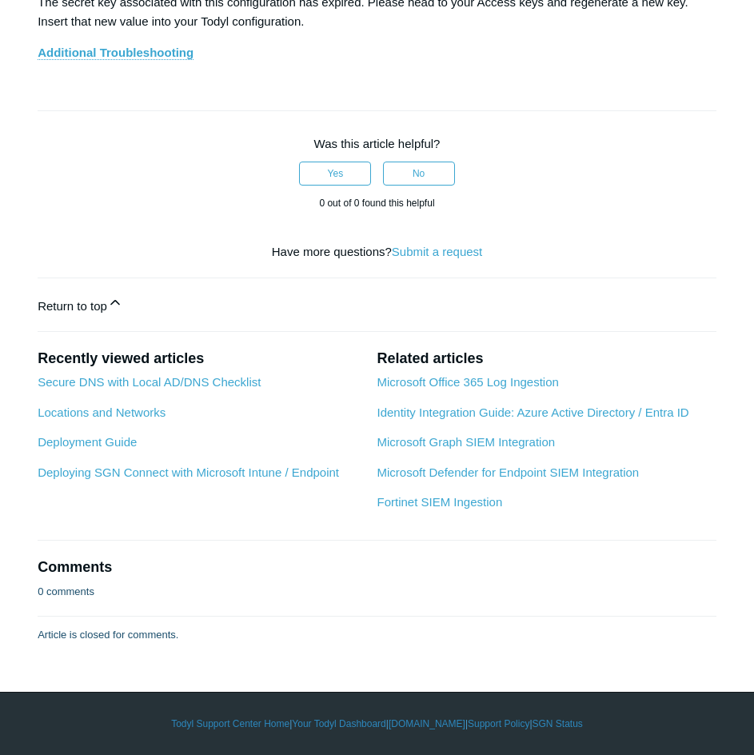
scroll to position [7999, 0]
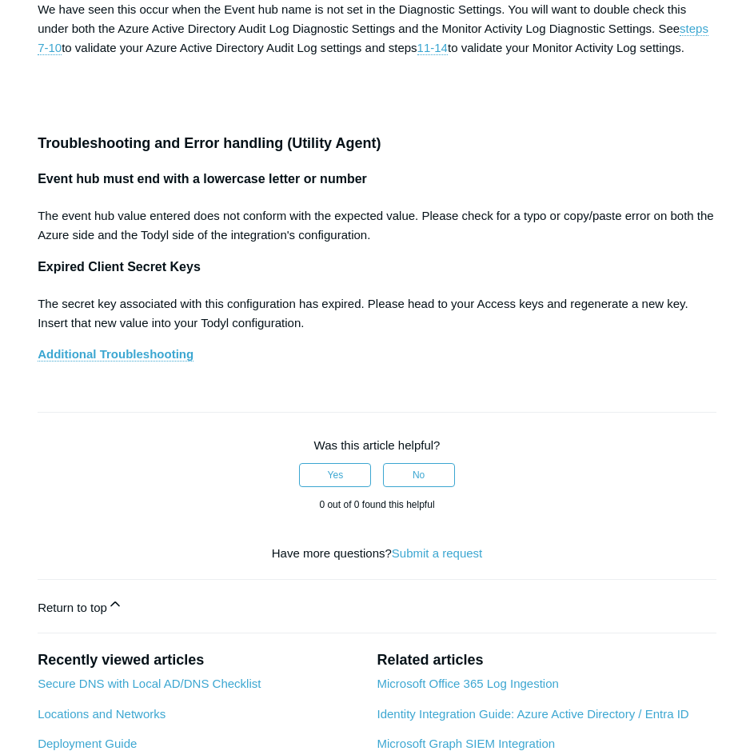
scroll to position [6799, 0]
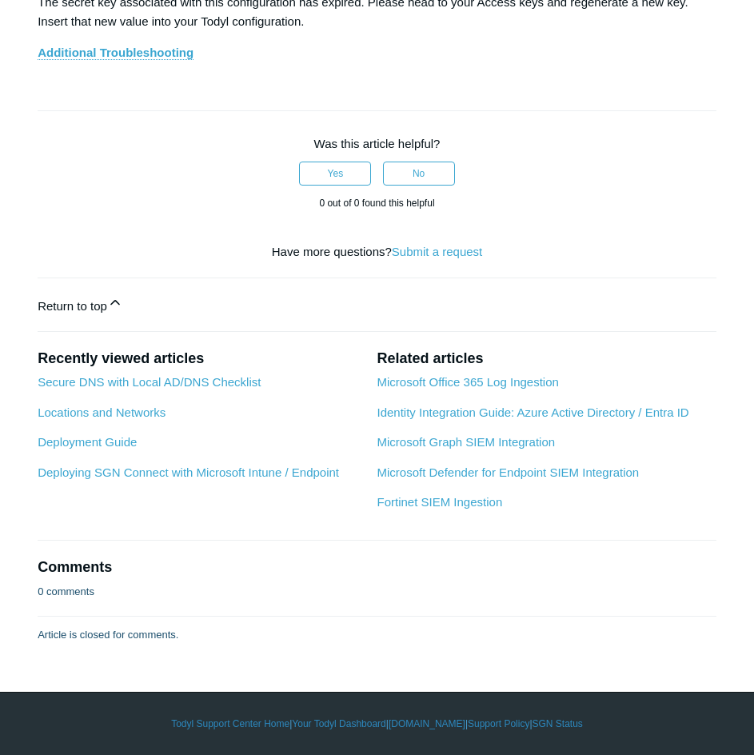
scroll to position [7439, 0]
drag, startPoint x: 123, startPoint y: 581, endPoint x: 294, endPoint y: 578, distance: 171.2
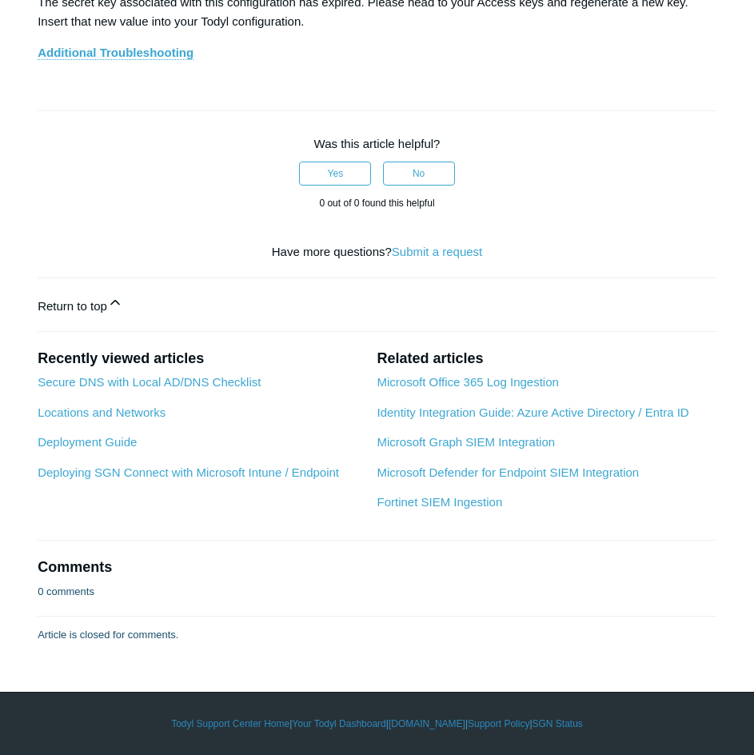
copy strong "Connection string-Primary key"
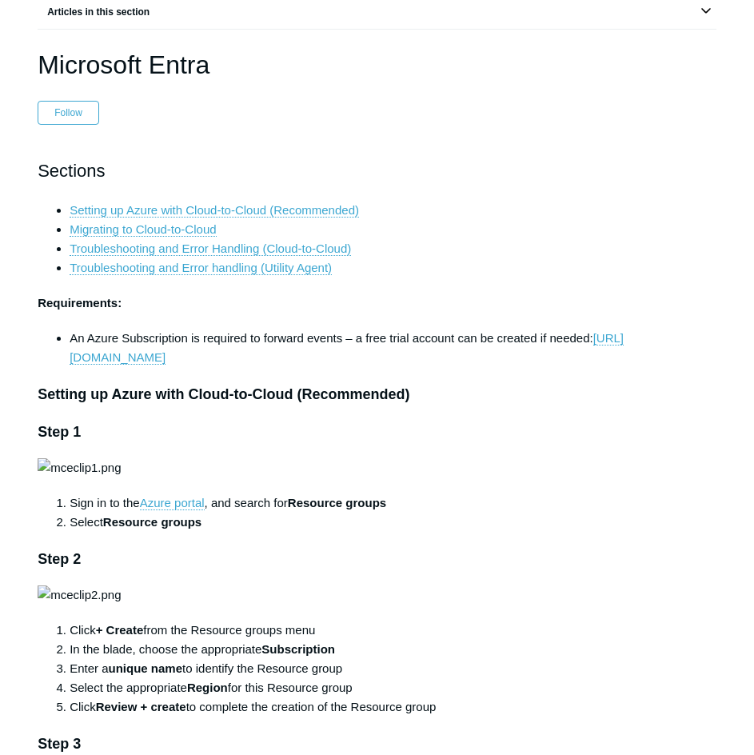
scroll to position [0, 0]
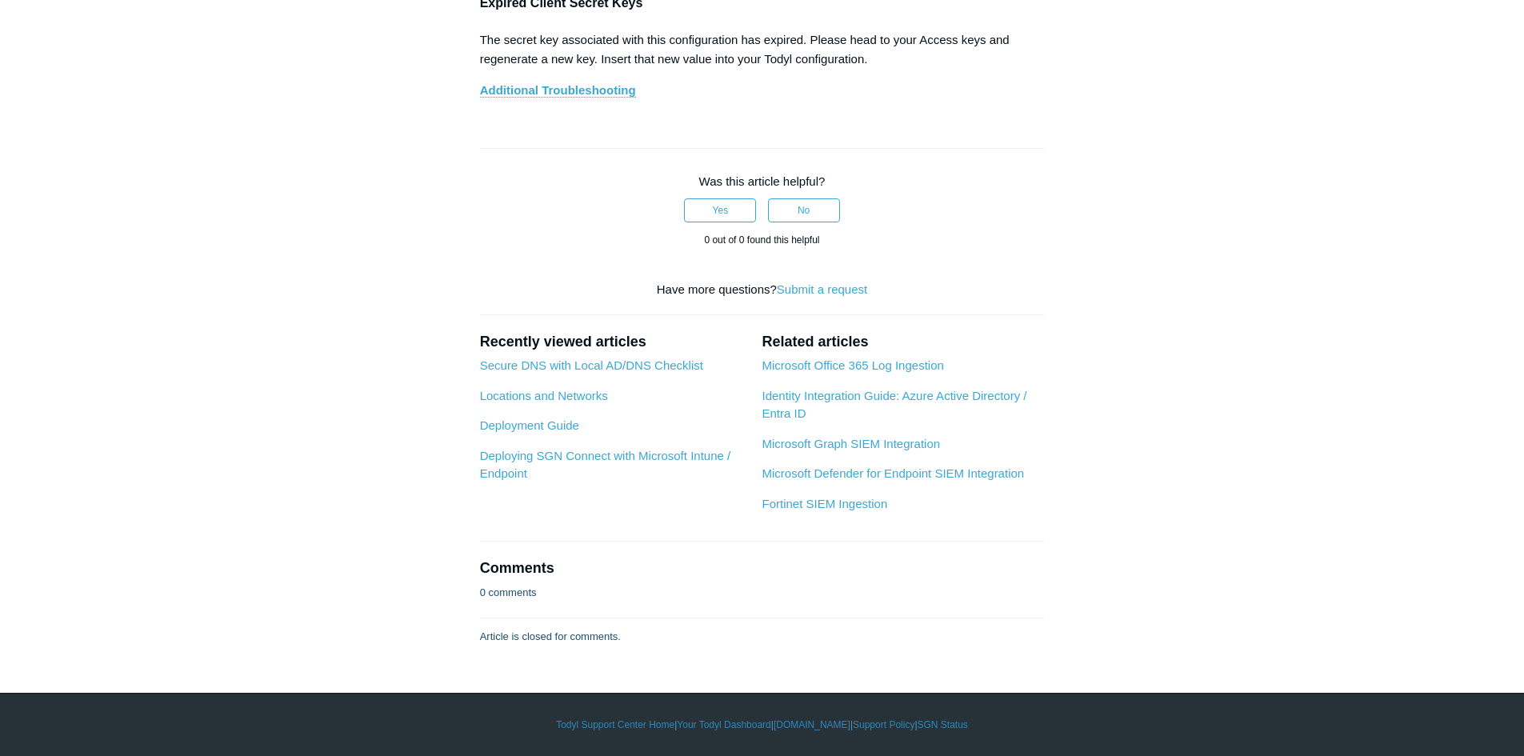
scroll to position [10791, 0]
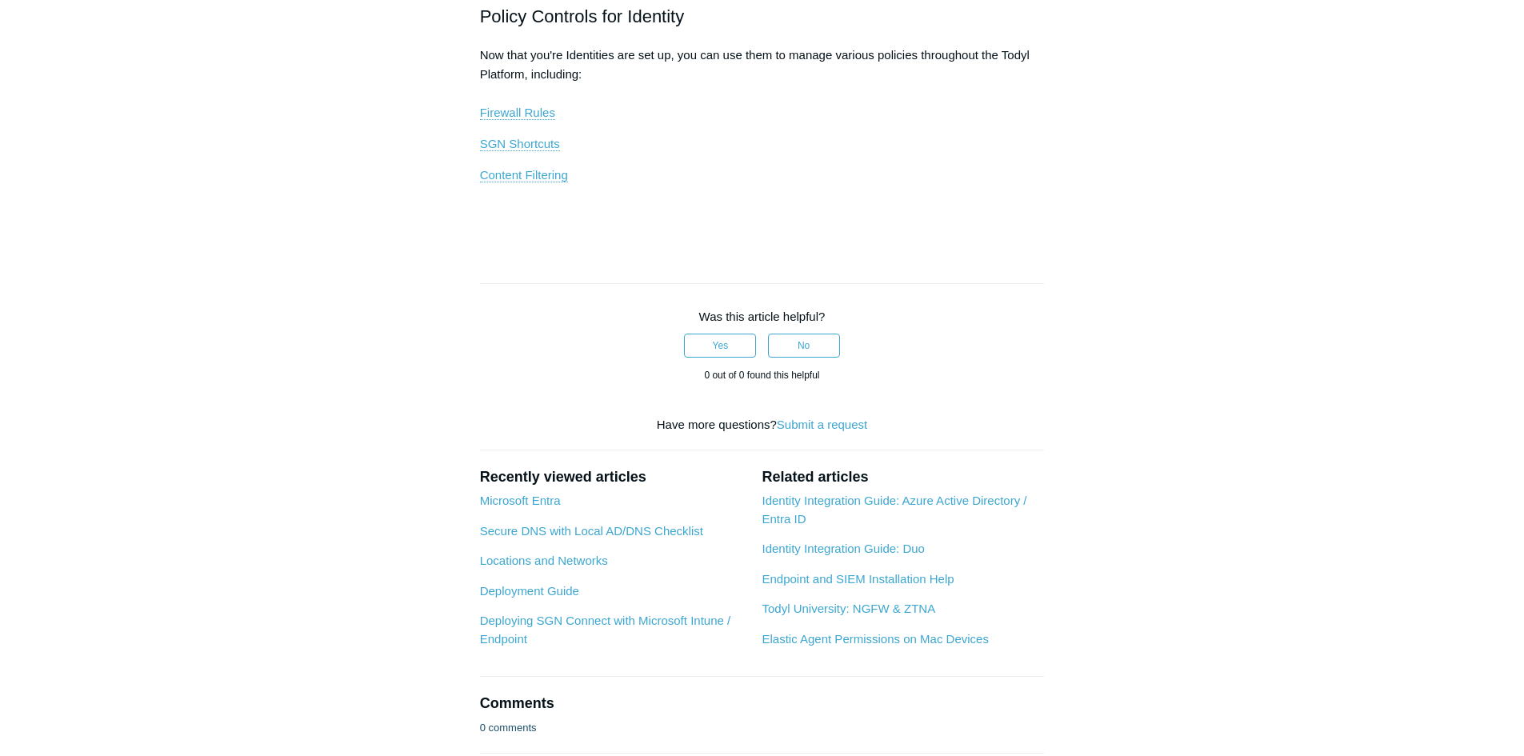
scroll to position [1078, 0]
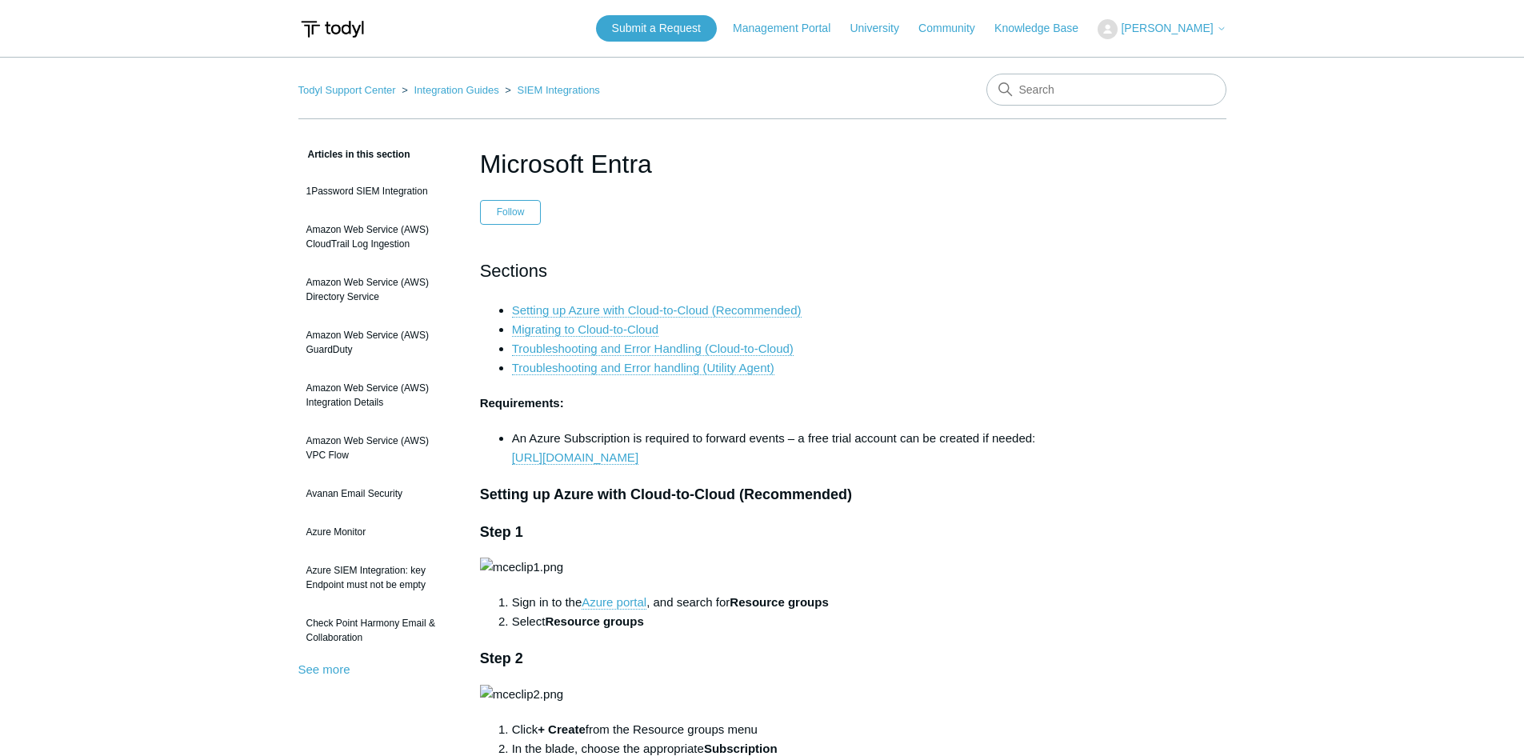
scroll to position [10791, 0]
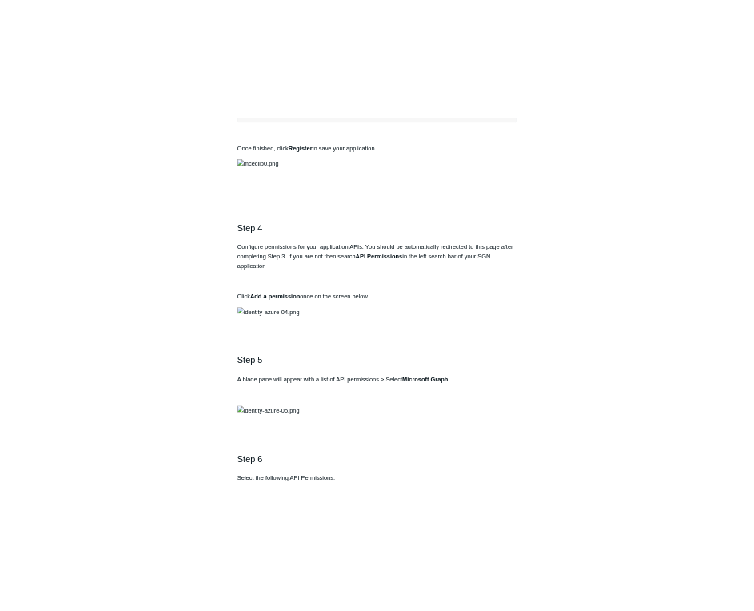
scroll to position [1280, 0]
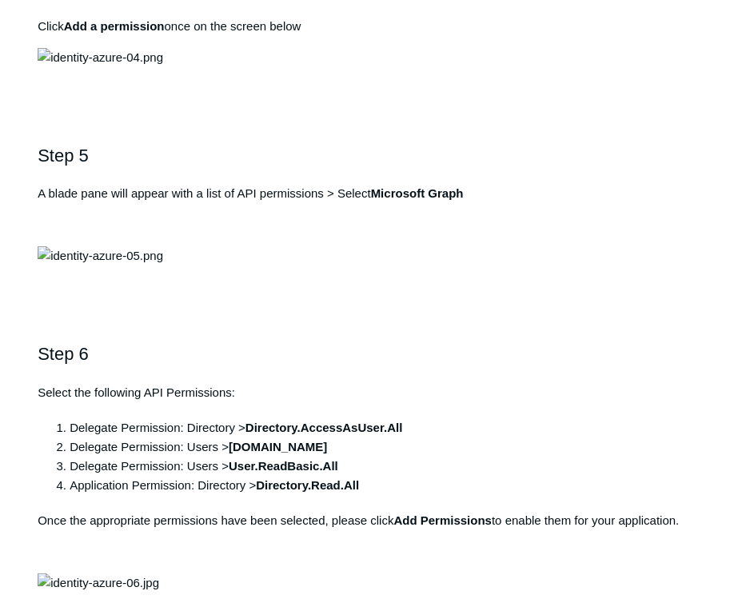
scroll to position [1600, 0]
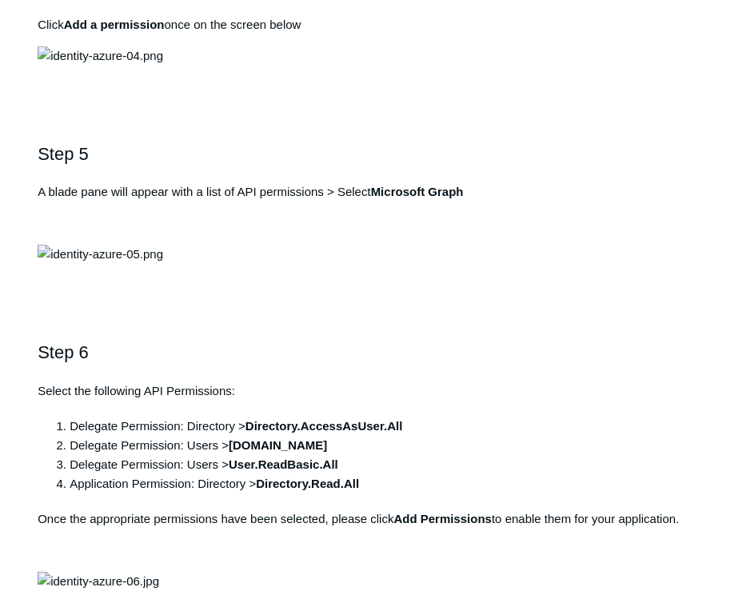
drag, startPoint x: 275, startPoint y: 215, endPoint x: 380, endPoint y: 214, distance: 104.8
copy strong "Todyl SGN Identity"
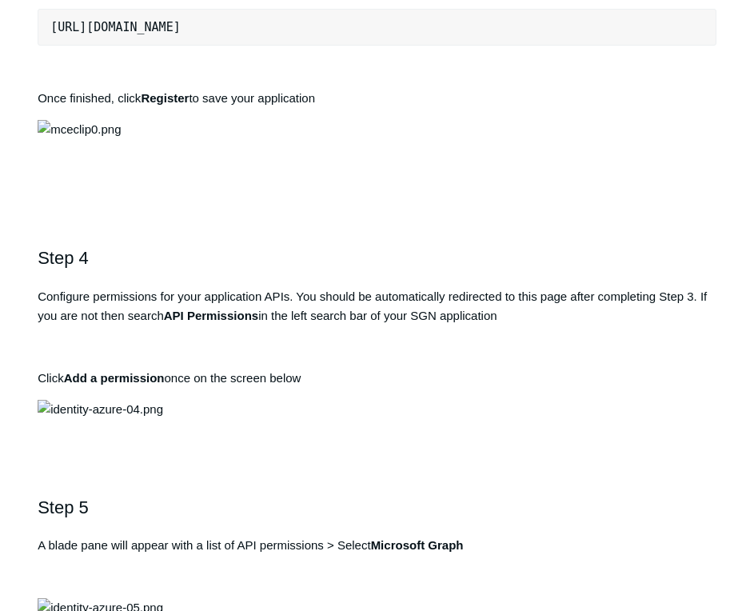
scroll to position [1280, 0]
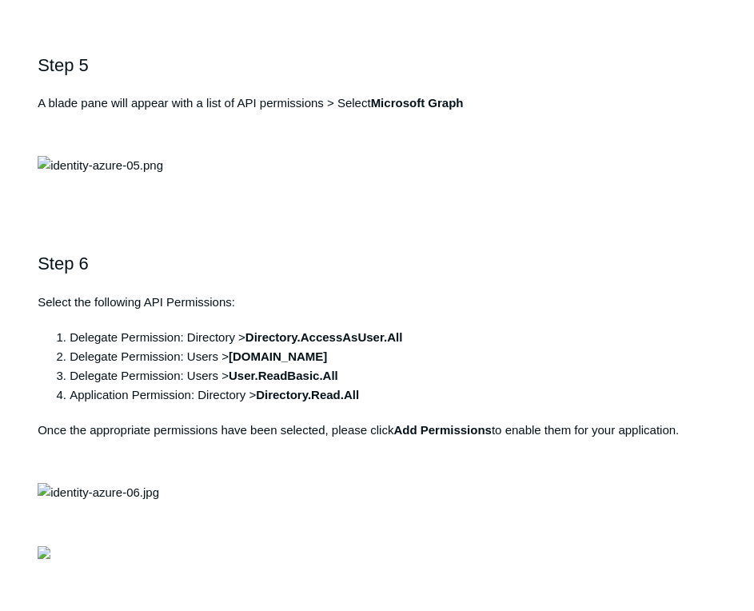
scroll to position [1680, 0]
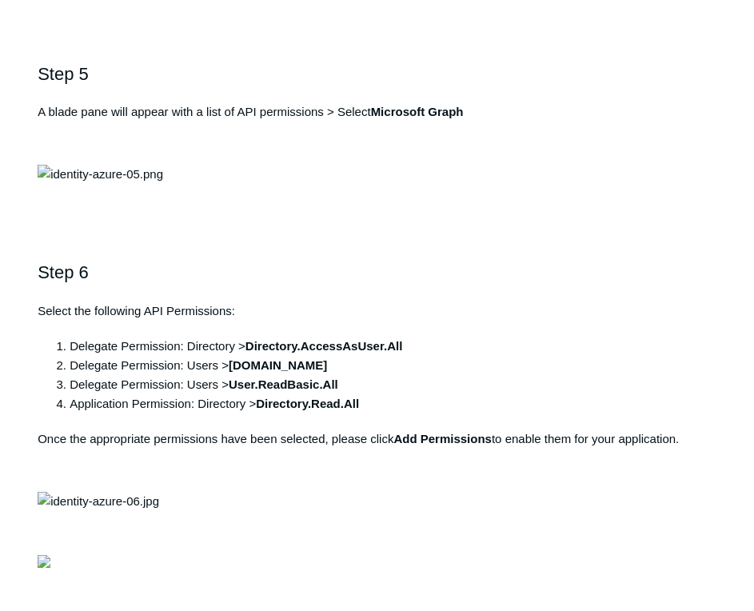
drag, startPoint x: 120, startPoint y: 227, endPoint x: 38, endPoint y: 227, distance: 81.6
copy pre "https://auth.todyl.com/v1/login/callback"
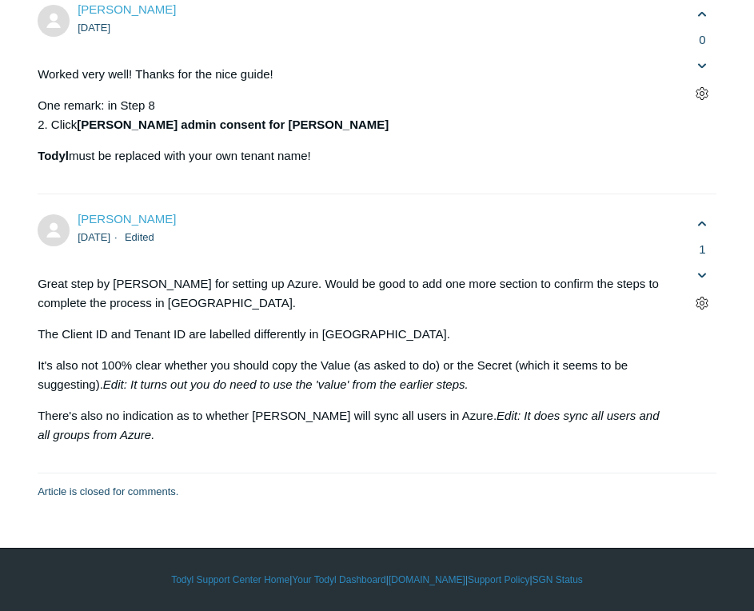
scroll to position [7359, 0]
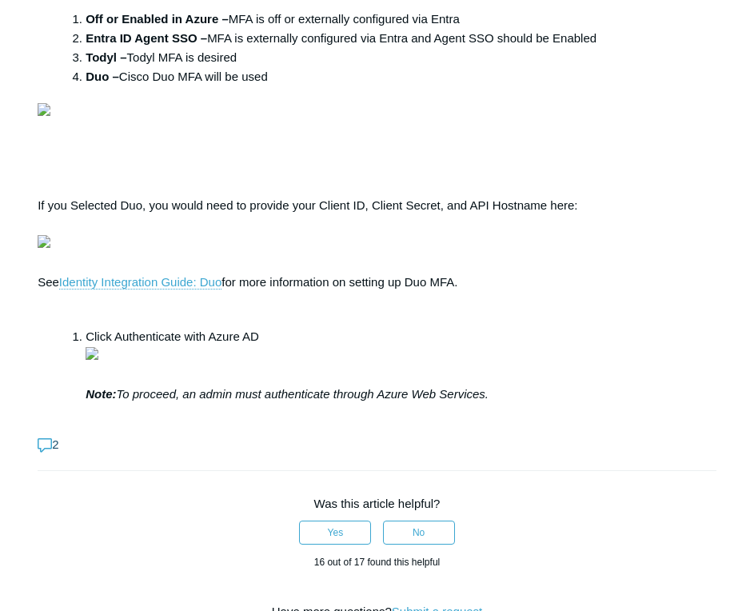
scroll to position [5119, 0]
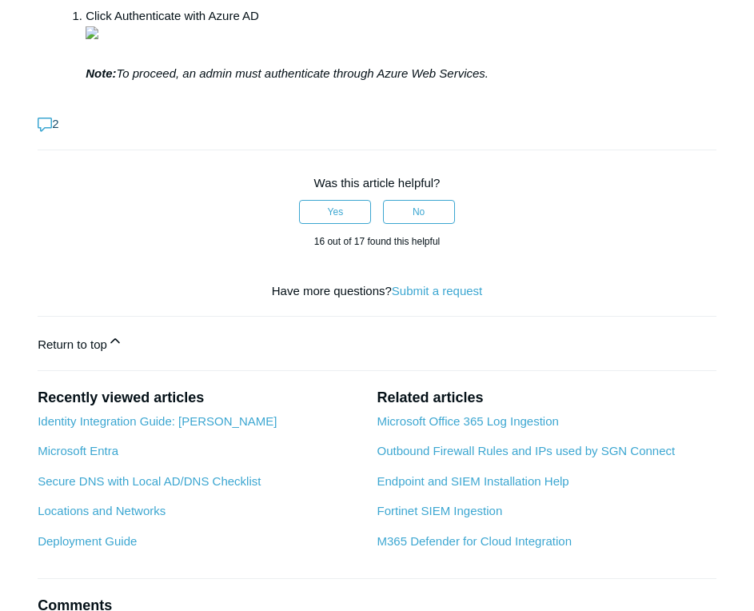
drag, startPoint x: 470, startPoint y: 77, endPoint x: 490, endPoint y: 75, distance: 20.1
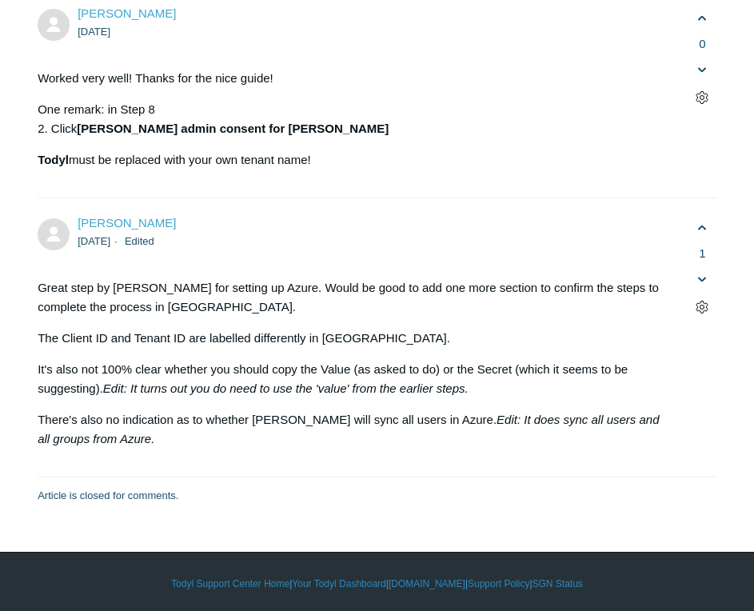
scroll to position [5759, 0]
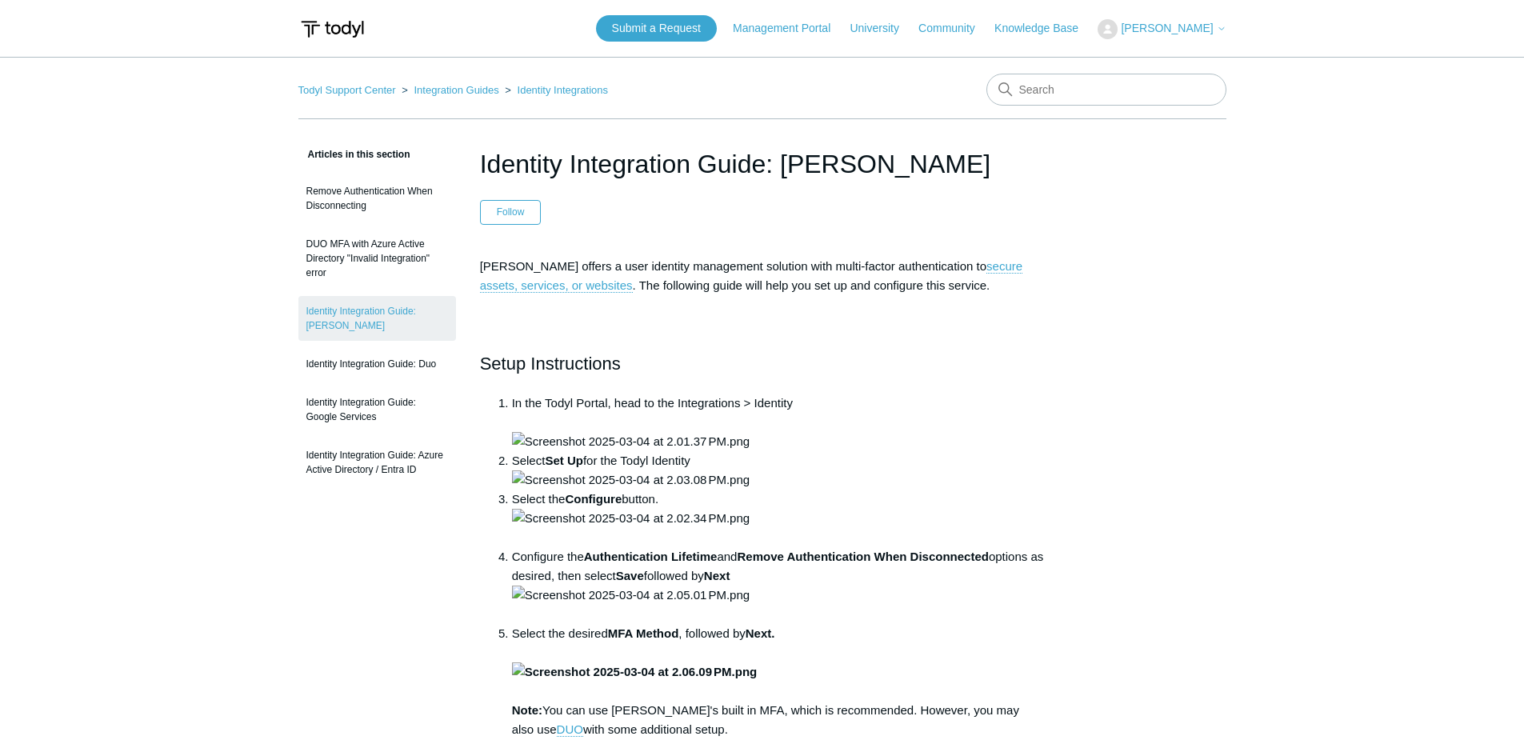
scroll to position [1078, 0]
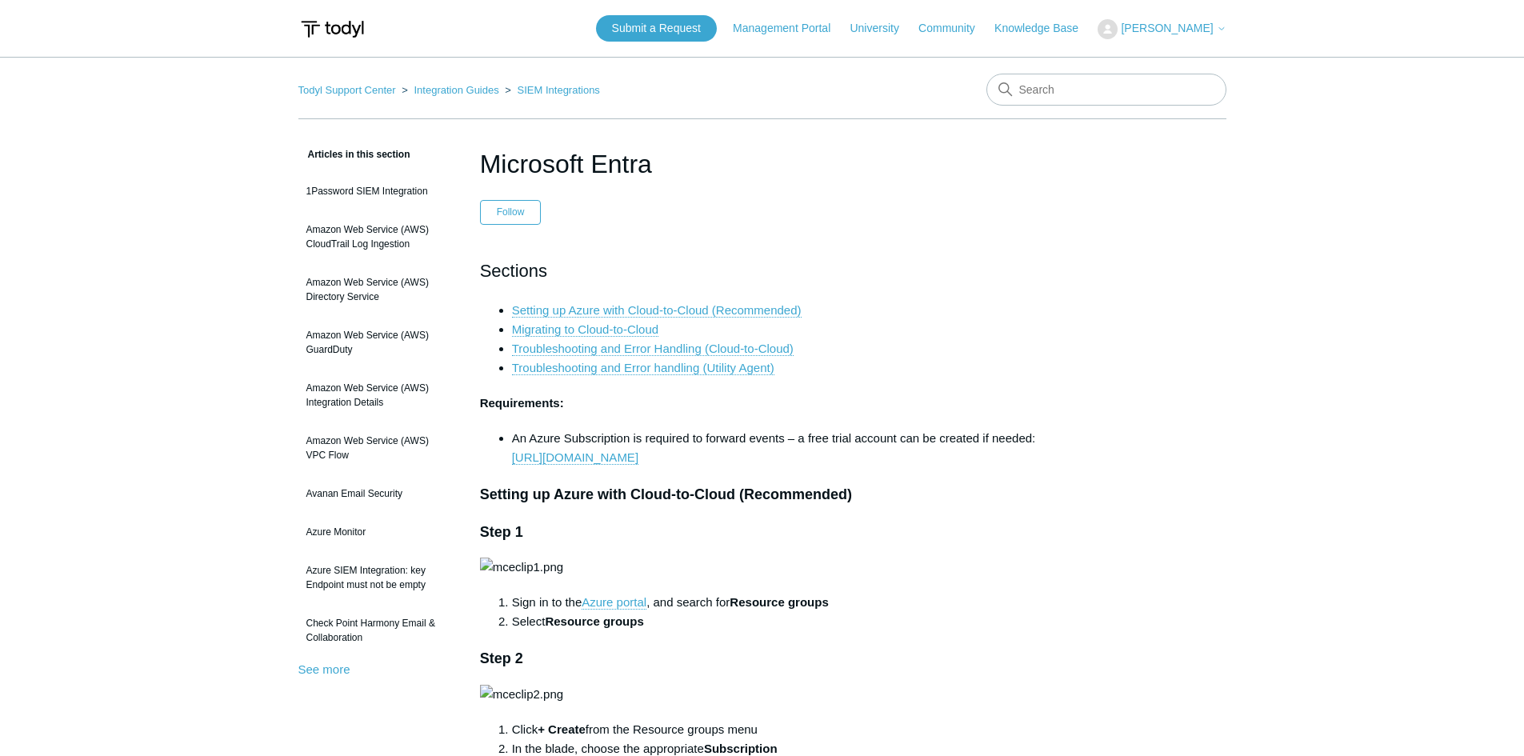
scroll to position [10791, 0]
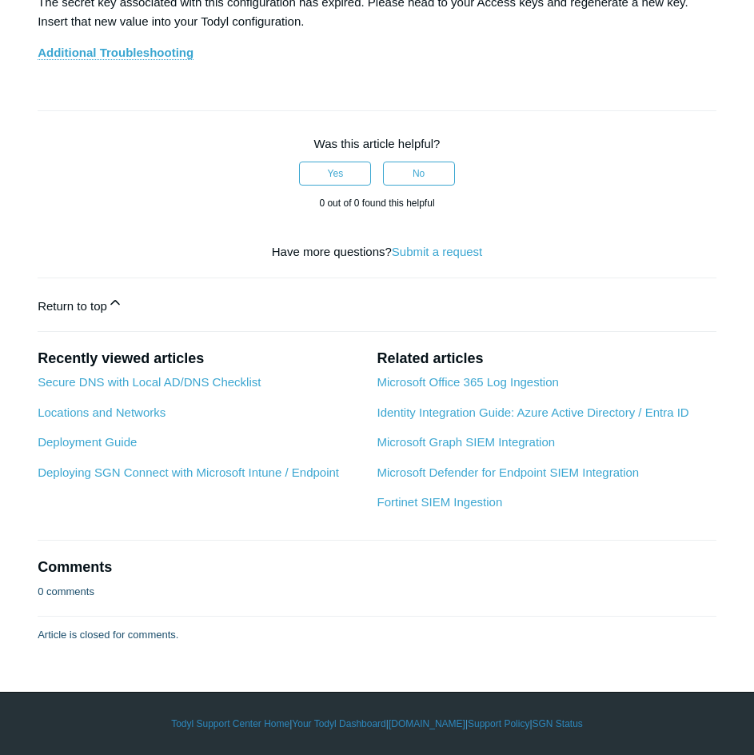
scroll to position [8079, 0]
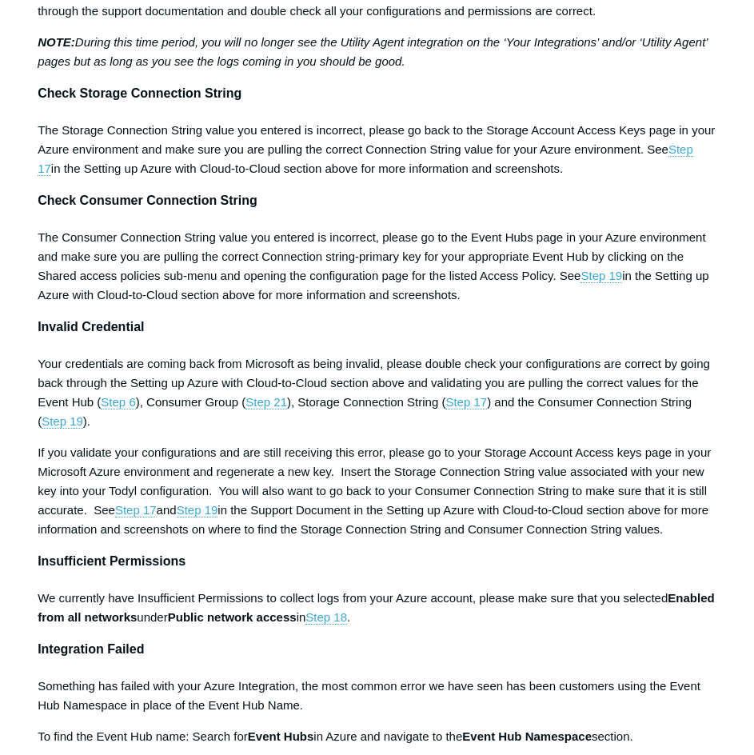
scroll to position [5679, 0]
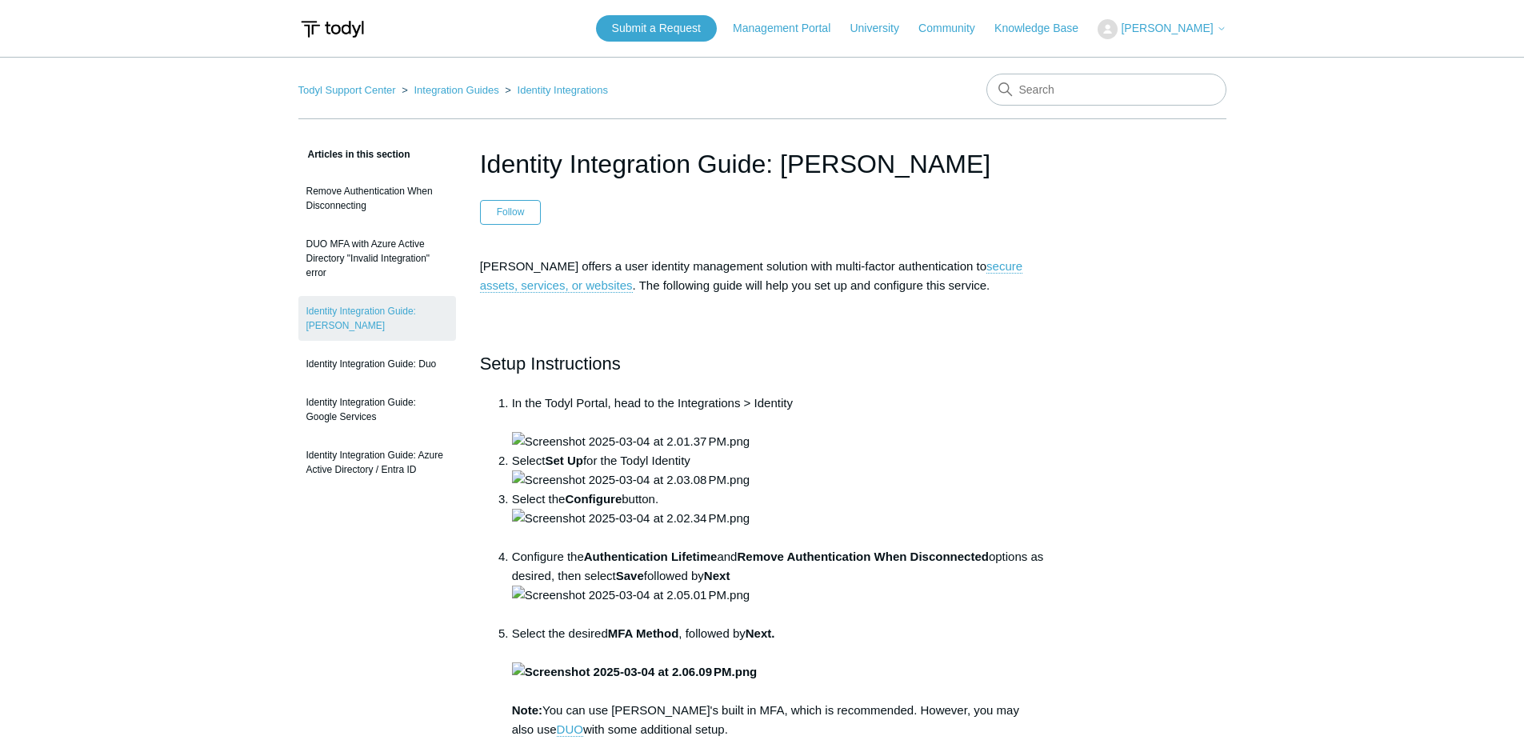
scroll to position [1078, 0]
